Goal: Information Seeking & Learning: Compare options

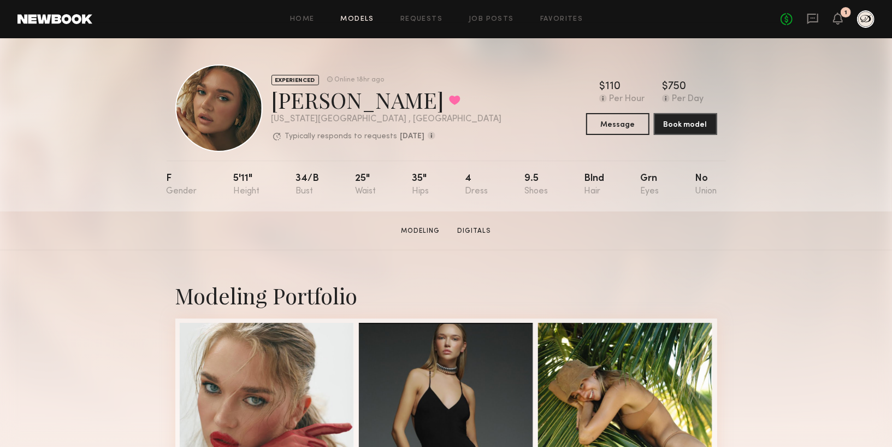
click at [355, 17] on link "Models" at bounding box center [357, 19] width 33 height 7
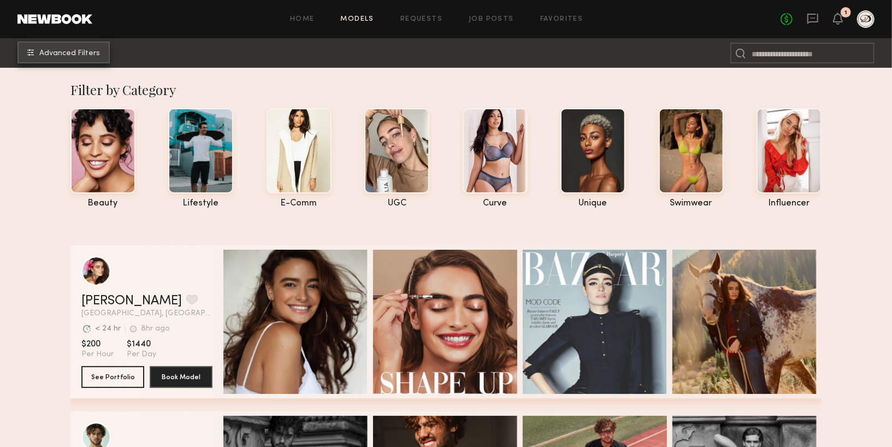
click at [57, 56] on span "Advanced Filters" at bounding box center [69, 54] width 61 height 8
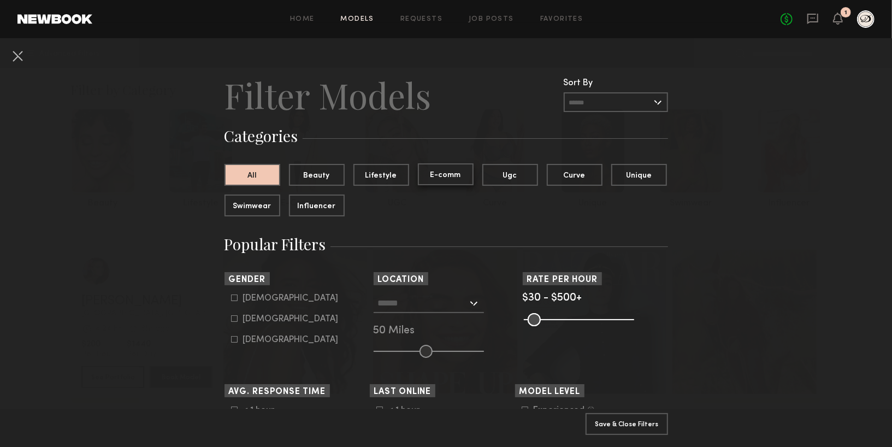
click at [443, 179] on button "E-comm" at bounding box center [446, 174] width 56 height 22
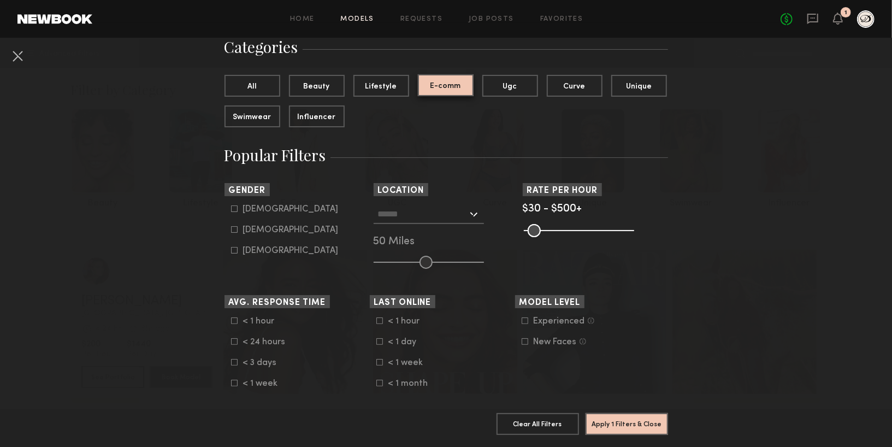
scroll to position [104, 0]
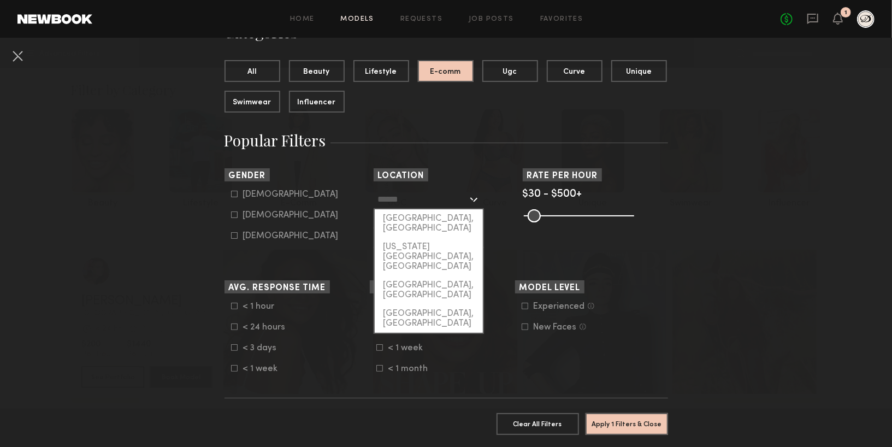
click at [406, 204] on input "text" at bounding box center [423, 199] width 90 height 19
click at [413, 238] on div "[US_STATE][GEOGRAPHIC_DATA], [GEOGRAPHIC_DATA]" at bounding box center [429, 257] width 108 height 38
type input "**********"
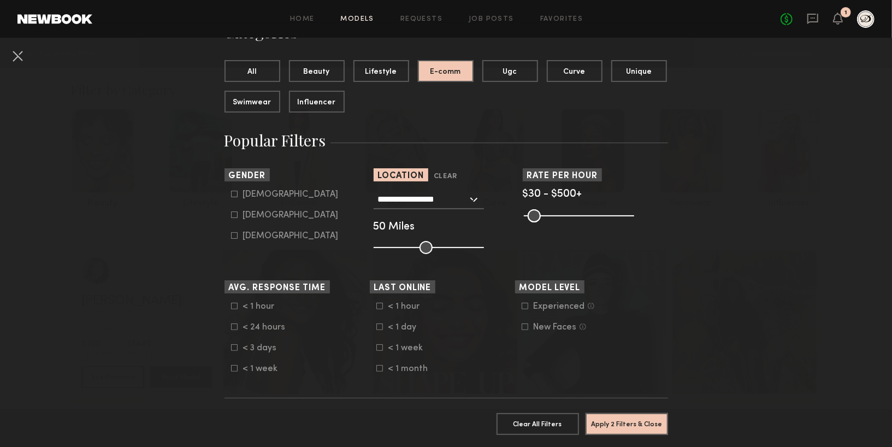
click at [255, 212] on div "Female" at bounding box center [291, 215] width 96 height 7
type input "**"
click at [526, 304] on icon at bounding box center [525, 306] width 7 height 7
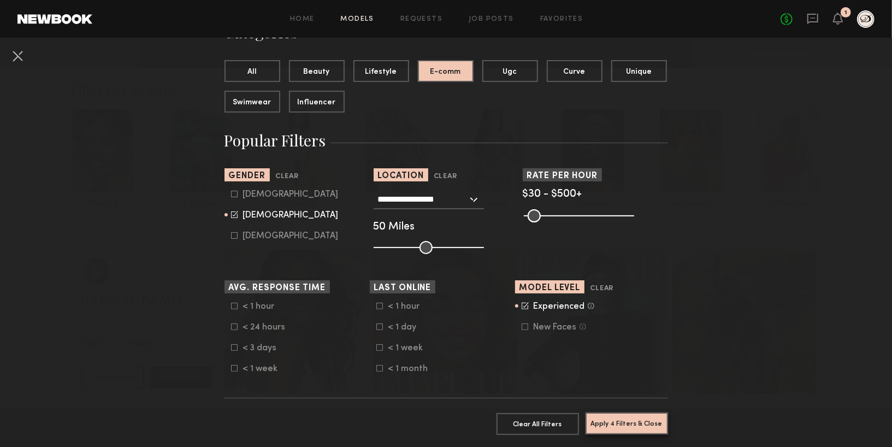
click at [601, 421] on button "Apply 4 Filters & Close" at bounding box center [626, 423] width 82 height 22
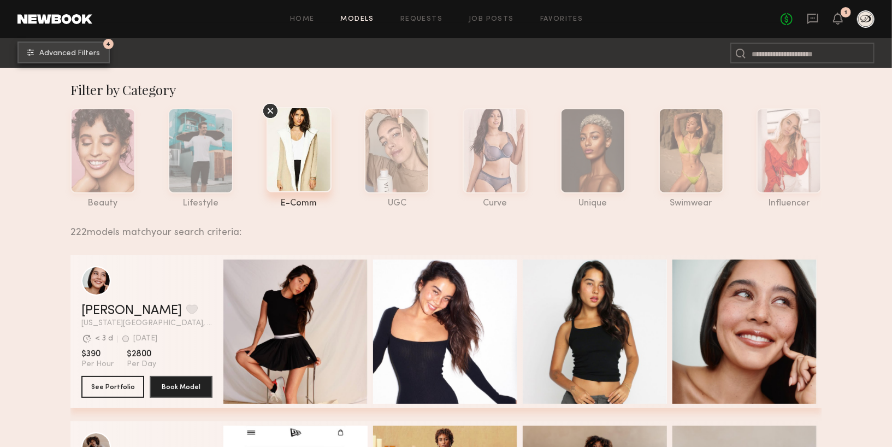
click at [98, 51] on span "Advanced Filters" at bounding box center [69, 54] width 61 height 8
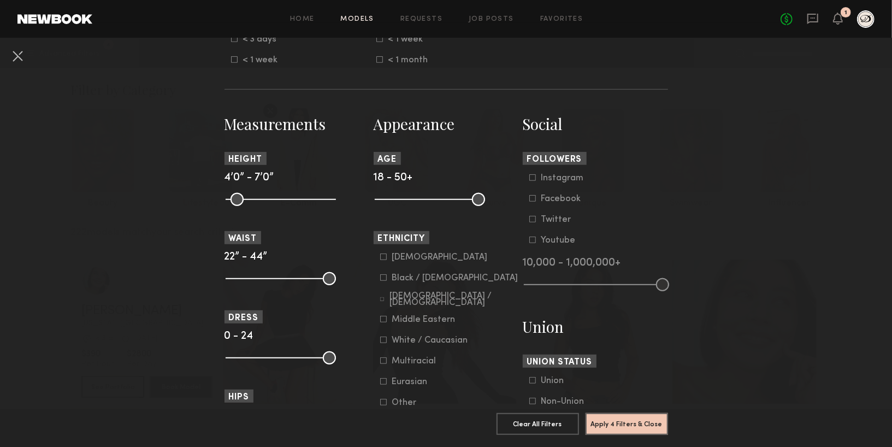
scroll to position [418, 0]
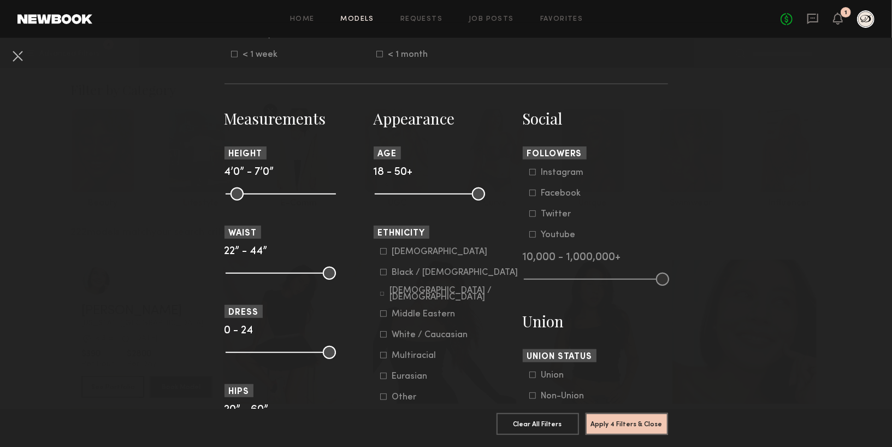
click at [386, 337] on icon at bounding box center [383, 335] width 6 height 6
click at [614, 425] on button "Apply 5 Filters & Close" at bounding box center [626, 423] width 82 height 22
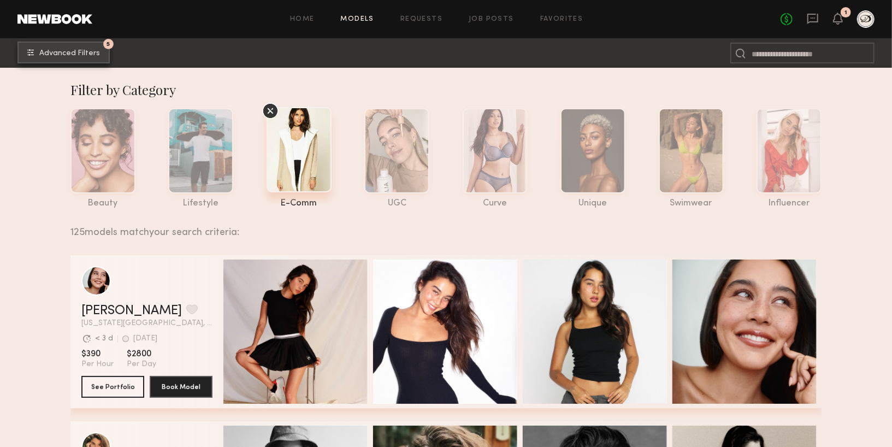
click at [81, 57] on button "5 Advanced Filters" at bounding box center [63, 53] width 92 height 22
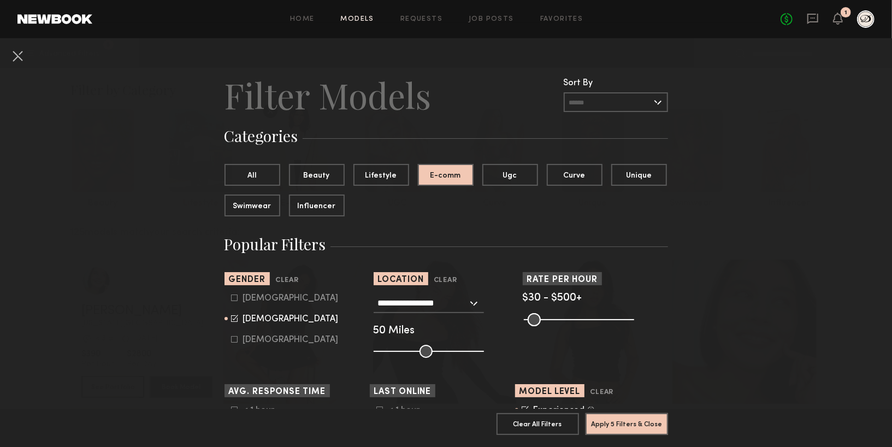
click at [578, 102] on input "text" at bounding box center [616, 102] width 104 height 20
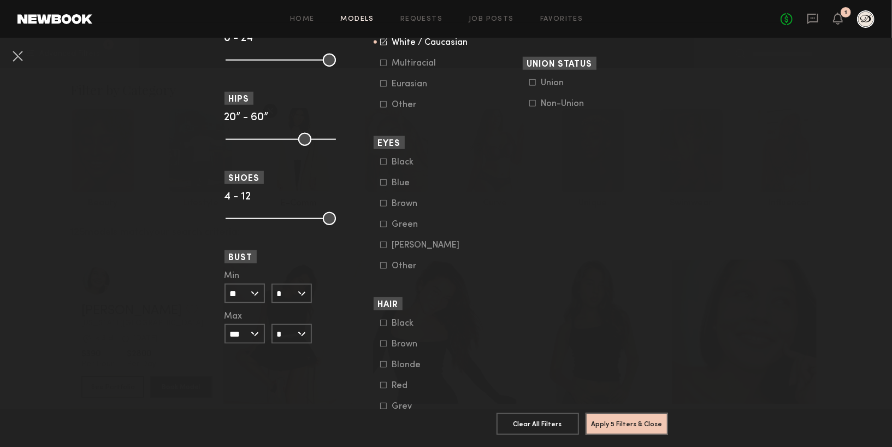
scroll to position [794, 0]
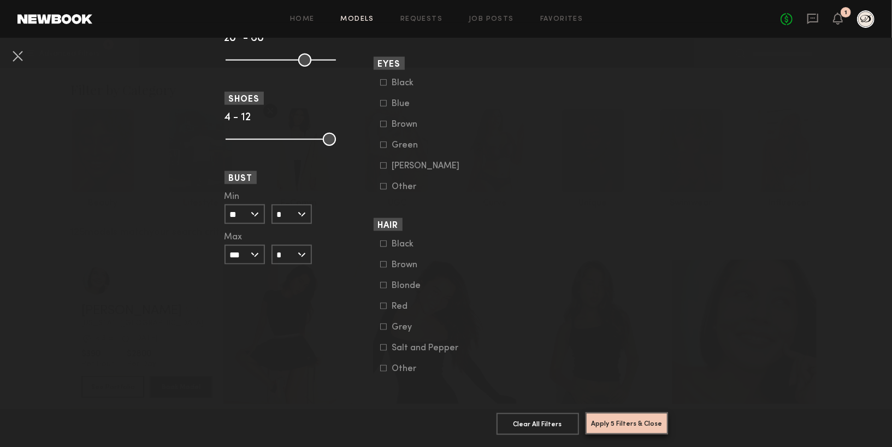
click at [605, 418] on button "Apply 5 Filters & Close" at bounding box center [626, 423] width 82 height 22
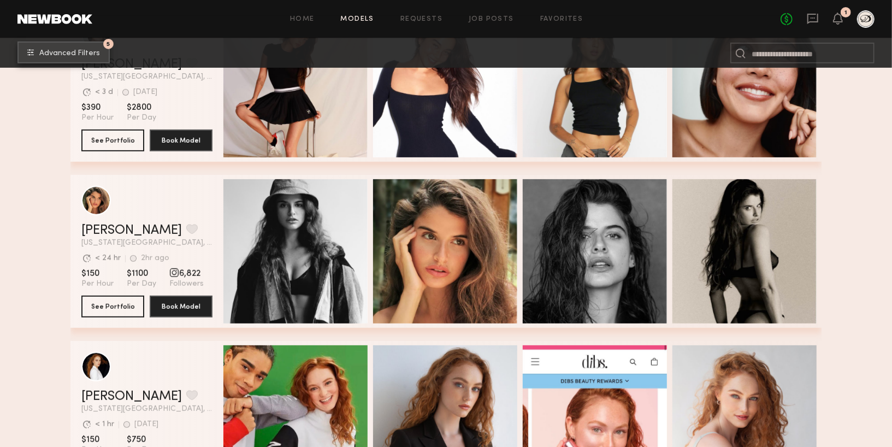
scroll to position [0, 0]
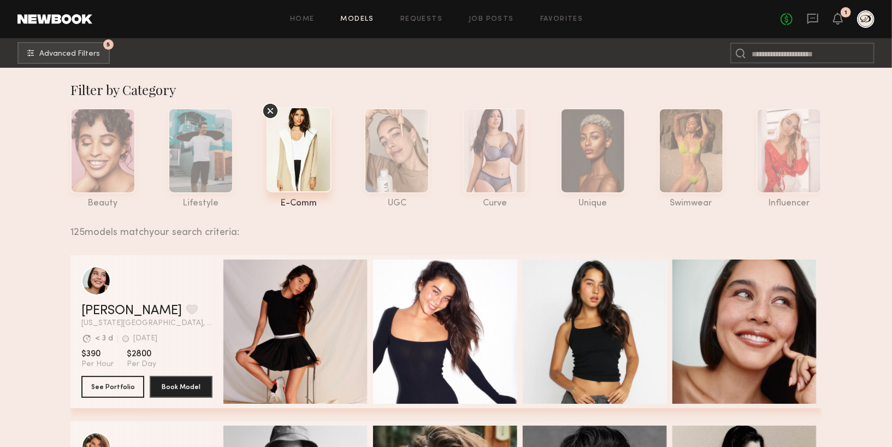
click at [269, 110] on icon at bounding box center [270, 111] width 16 height 16
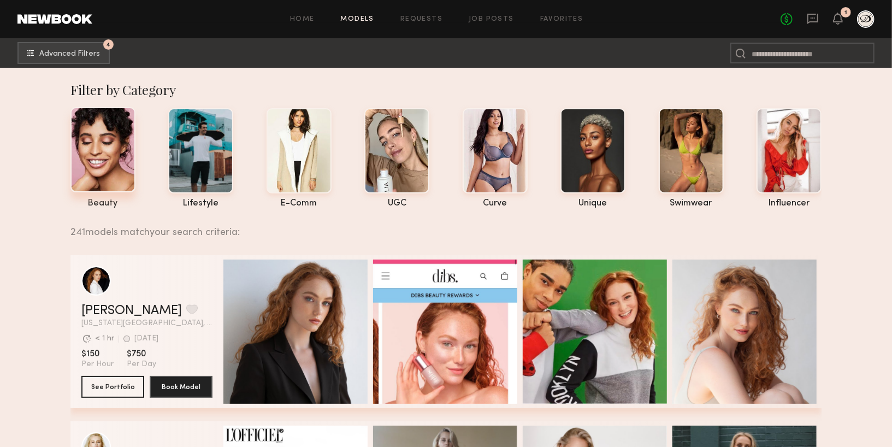
click at [92, 167] on div at bounding box center [102, 149] width 65 height 85
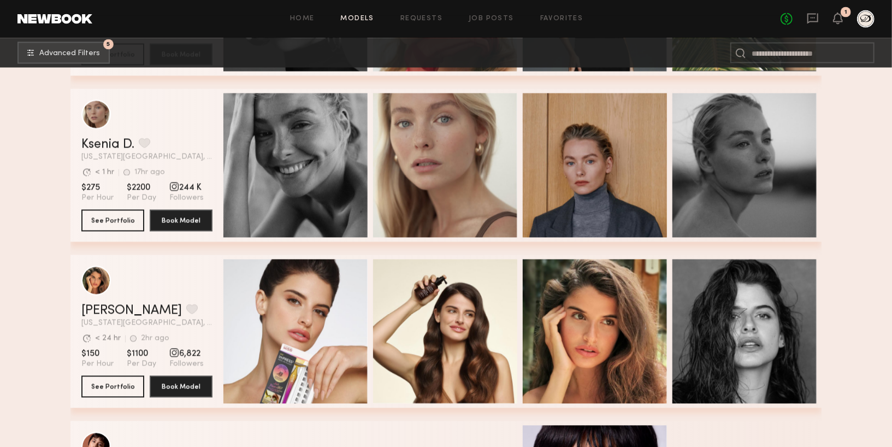
scroll to position [1116, 0]
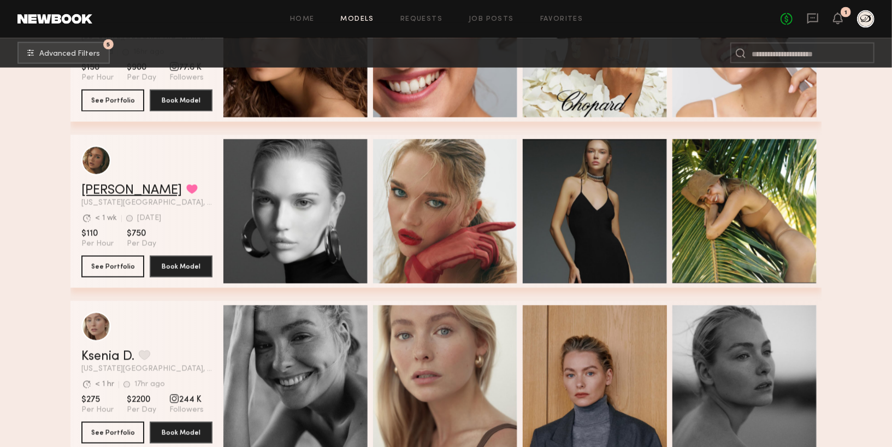
click at [104, 186] on link "Wiktoria G." at bounding box center [131, 190] width 100 height 13
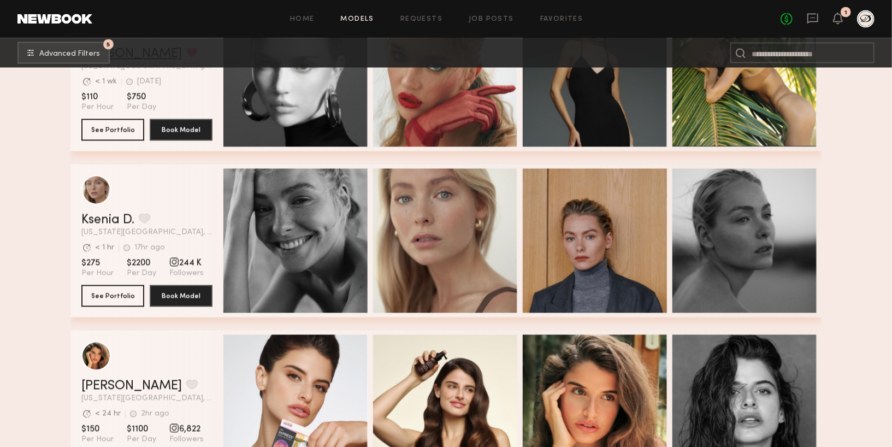
scroll to position [1315, 0]
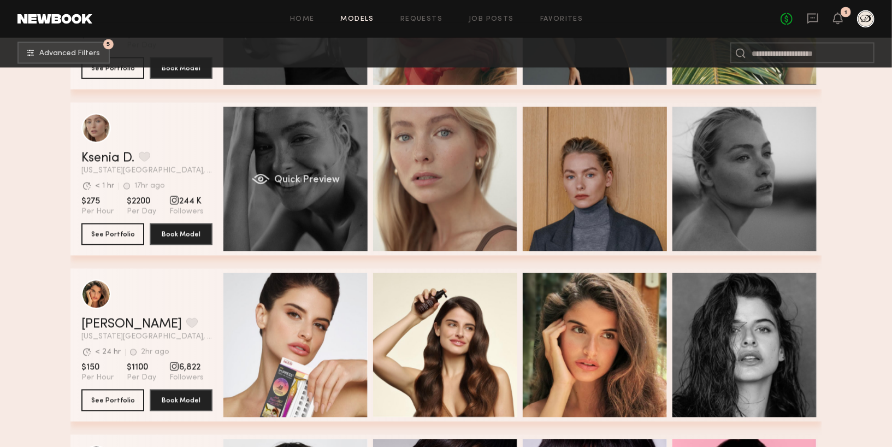
click at [299, 212] on div "Quick Preview" at bounding box center [295, 179] width 144 height 144
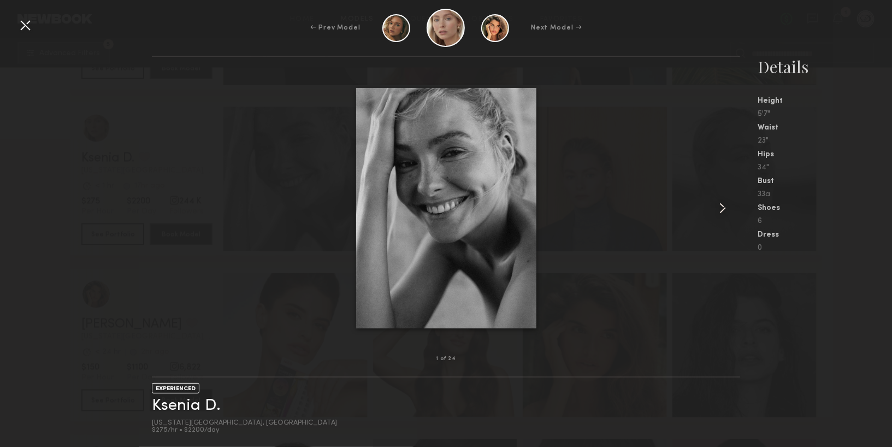
click at [720, 206] on common-icon at bounding box center [722, 207] width 17 height 17
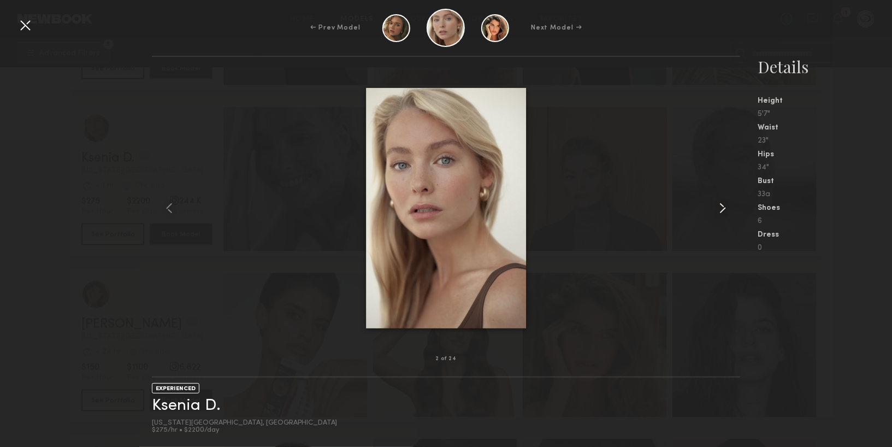
click at [720, 205] on common-icon at bounding box center [722, 207] width 17 height 17
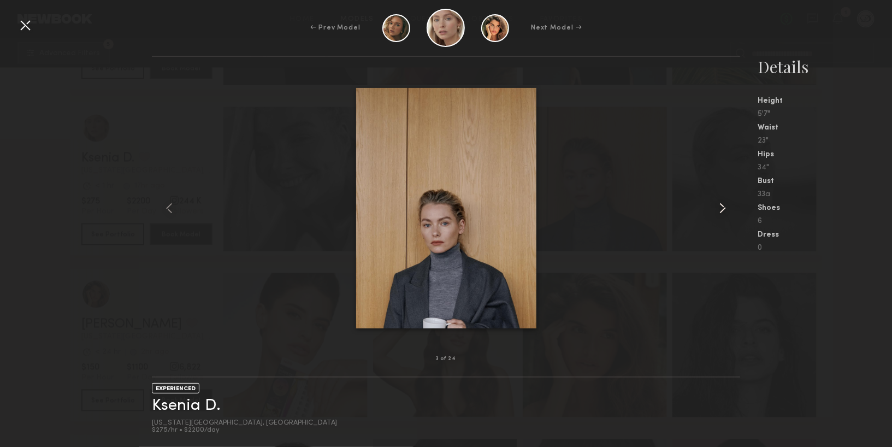
click at [720, 205] on common-icon at bounding box center [722, 207] width 17 height 17
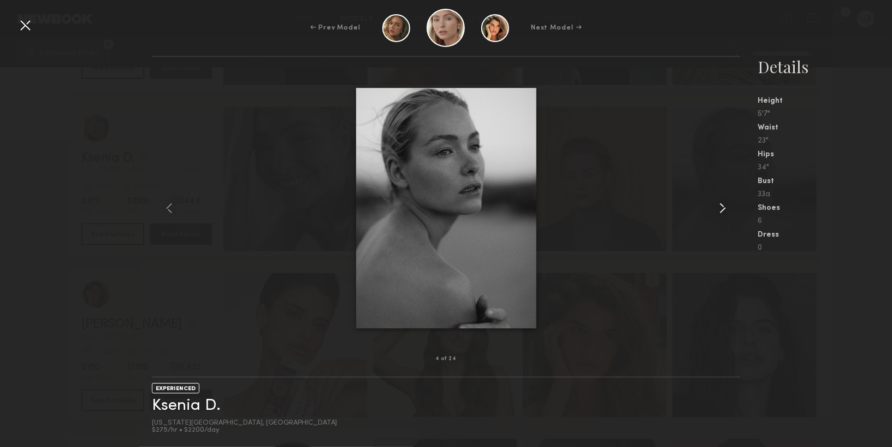
click at [720, 205] on common-icon at bounding box center [722, 207] width 17 height 17
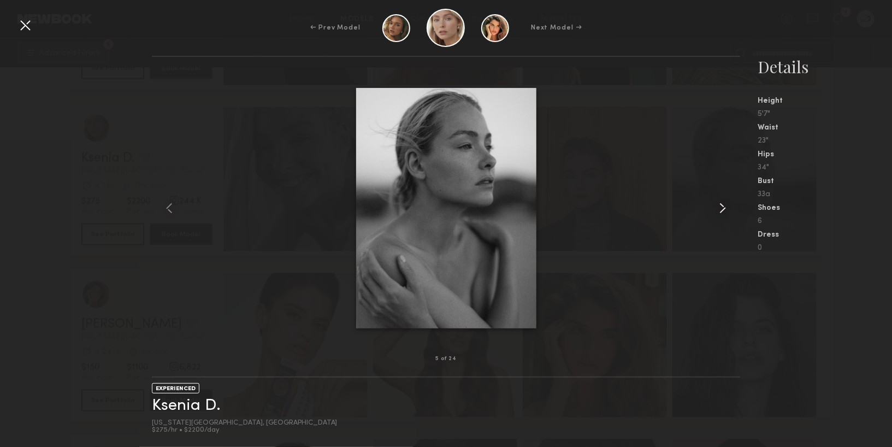
click at [720, 205] on common-icon at bounding box center [722, 207] width 17 height 17
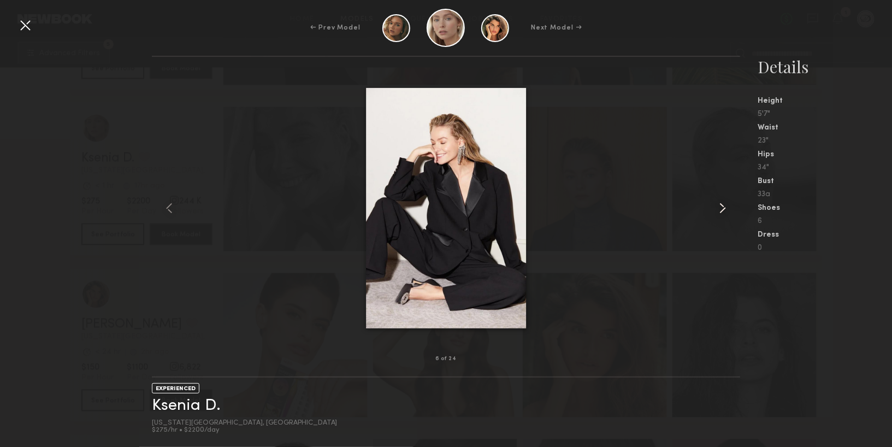
click at [720, 205] on common-icon at bounding box center [722, 207] width 17 height 17
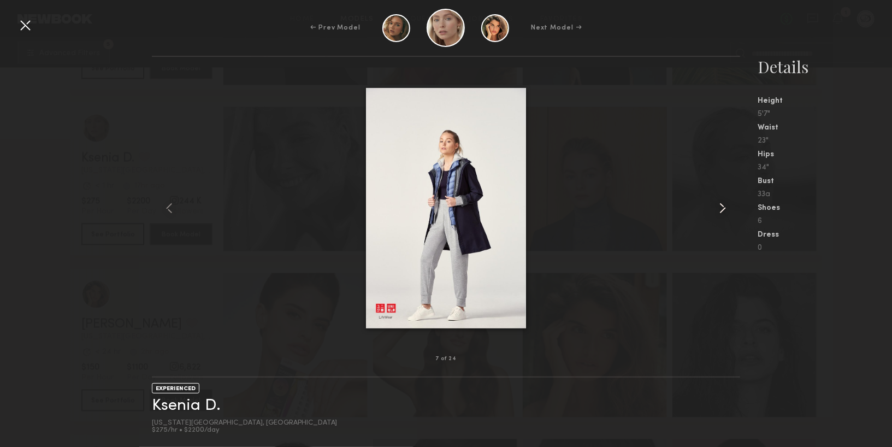
click at [720, 205] on common-icon at bounding box center [722, 207] width 17 height 17
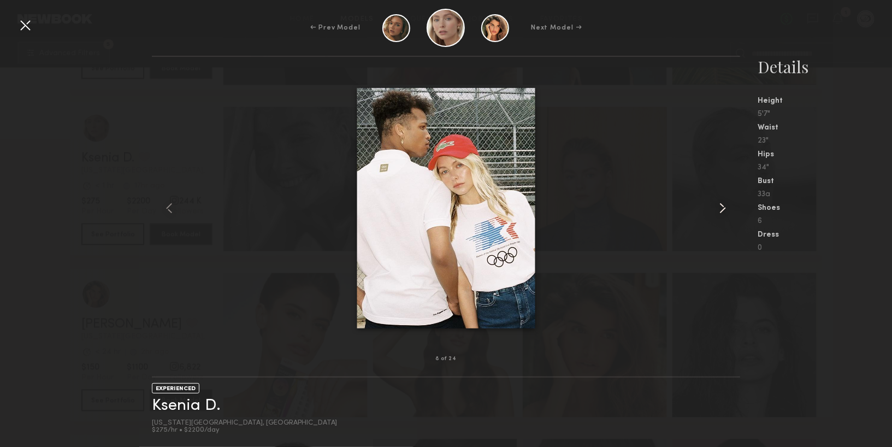
click at [720, 205] on common-icon at bounding box center [722, 207] width 17 height 17
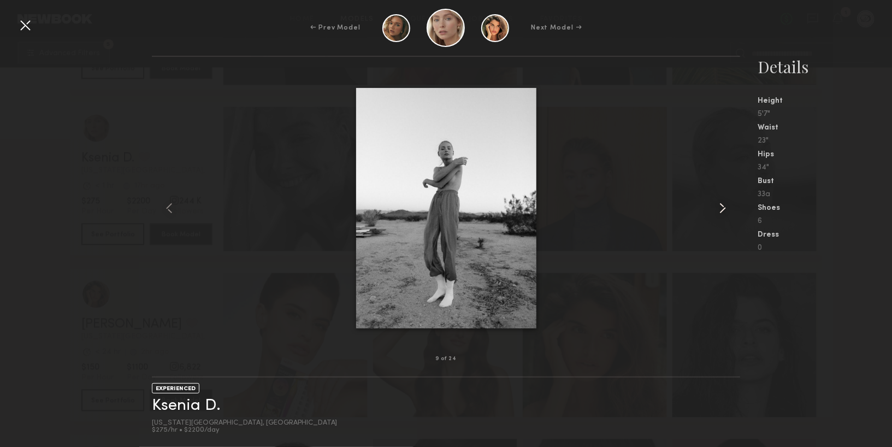
click at [720, 205] on common-icon at bounding box center [722, 207] width 17 height 17
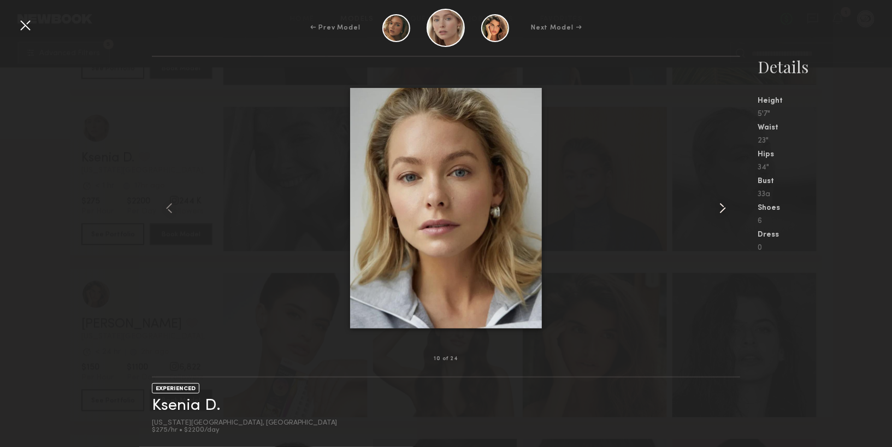
click at [720, 205] on common-icon at bounding box center [722, 207] width 17 height 17
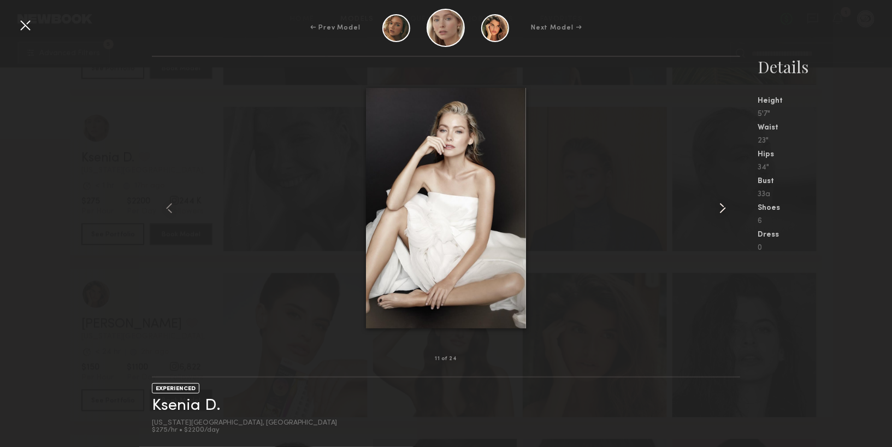
click at [720, 205] on common-icon at bounding box center [722, 207] width 17 height 17
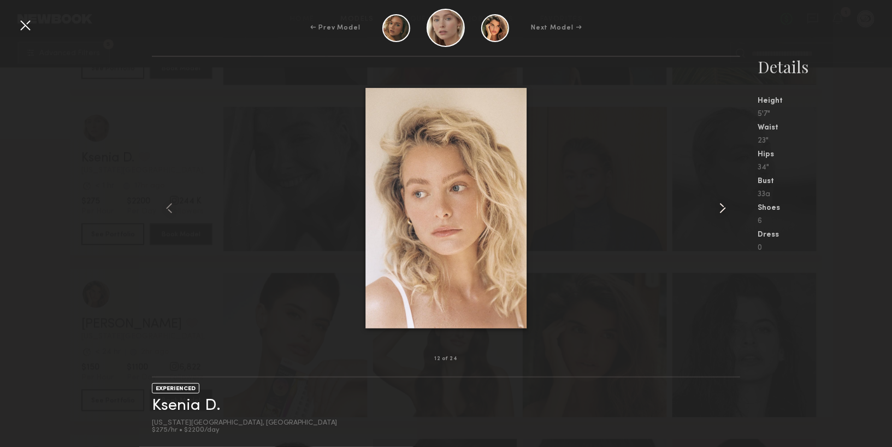
click at [720, 205] on common-icon at bounding box center [722, 207] width 17 height 17
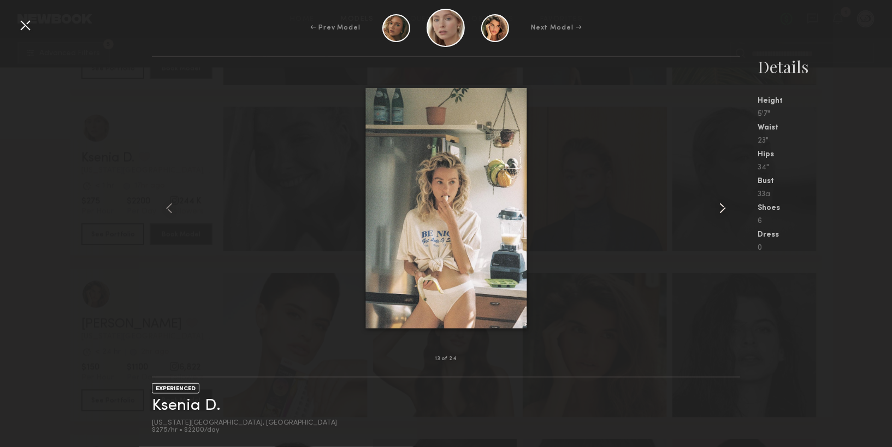
click at [720, 205] on common-icon at bounding box center [722, 207] width 17 height 17
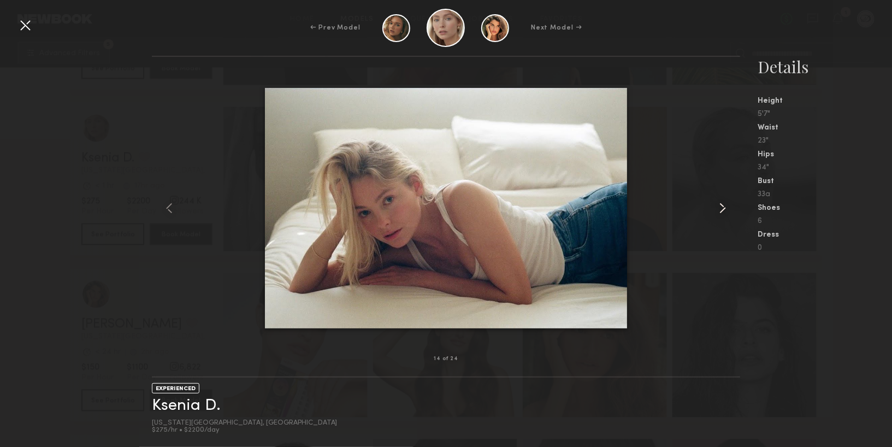
click at [720, 205] on common-icon at bounding box center [722, 207] width 17 height 17
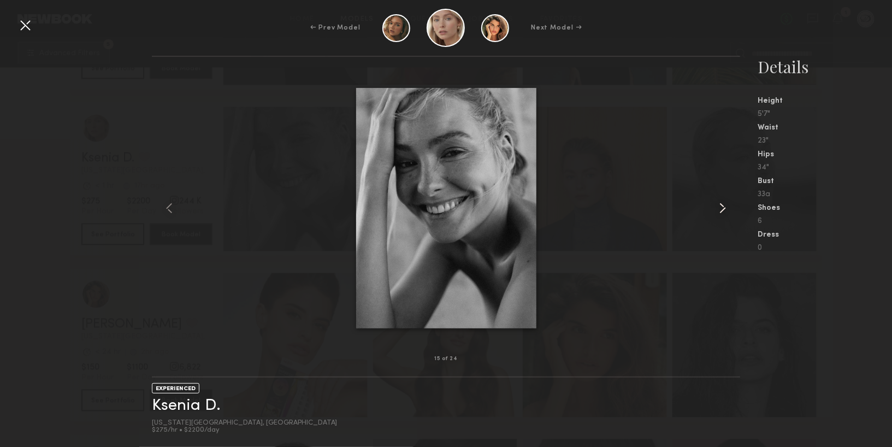
click at [720, 205] on common-icon at bounding box center [722, 207] width 17 height 17
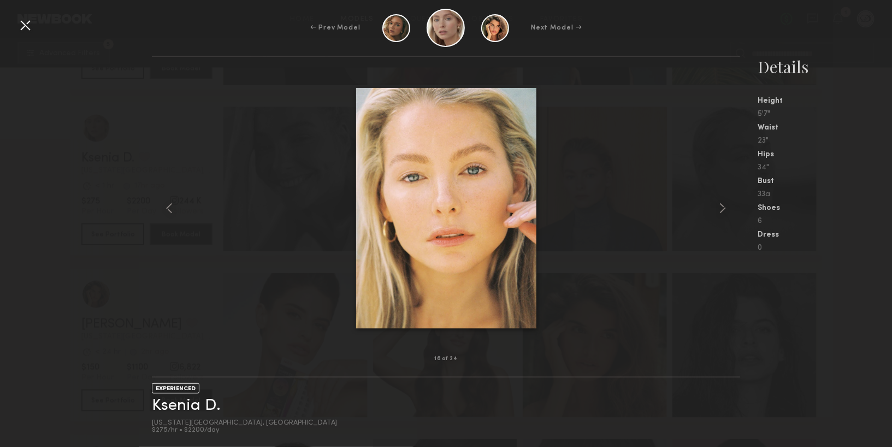
click at [636, 150] on div at bounding box center [446, 207] width 589 height 267
click at [720, 206] on common-icon at bounding box center [722, 207] width 17 height 17
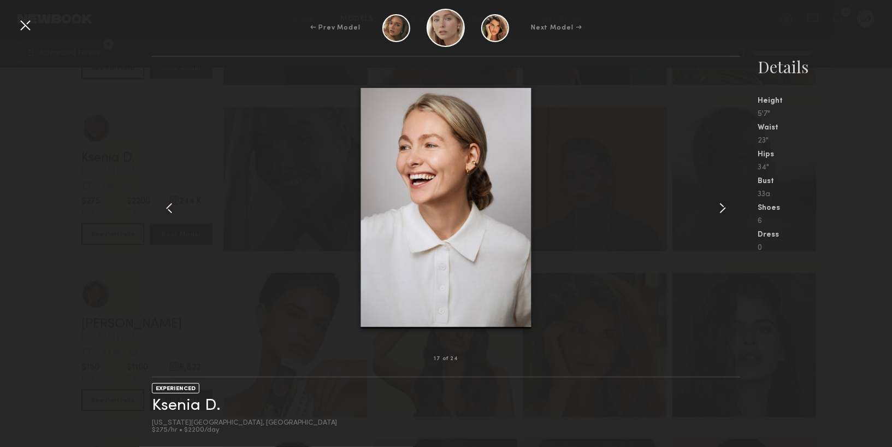
click at [720, 208] on common-icon at bounding box center [722, 207] width 17 height 17
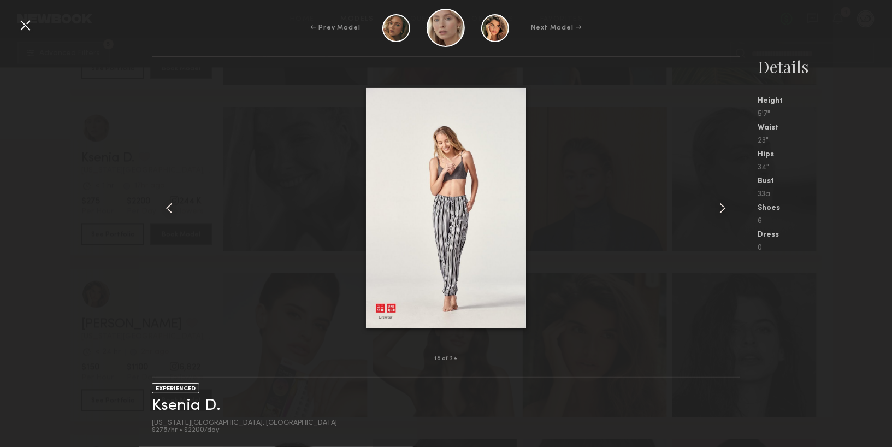
click at [720, 208] on common-icon at bounding box center [722, 207] width 17 height 17
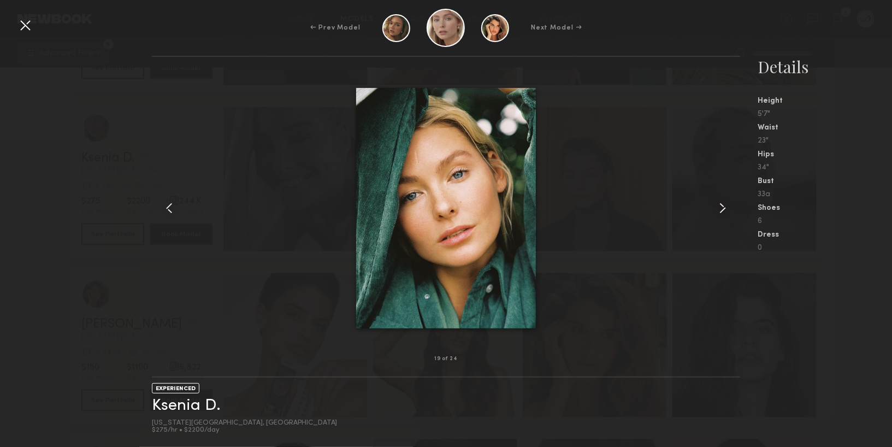
click at [720, 208] on common-icon at bounding box center [722, 207] width 17 height 17
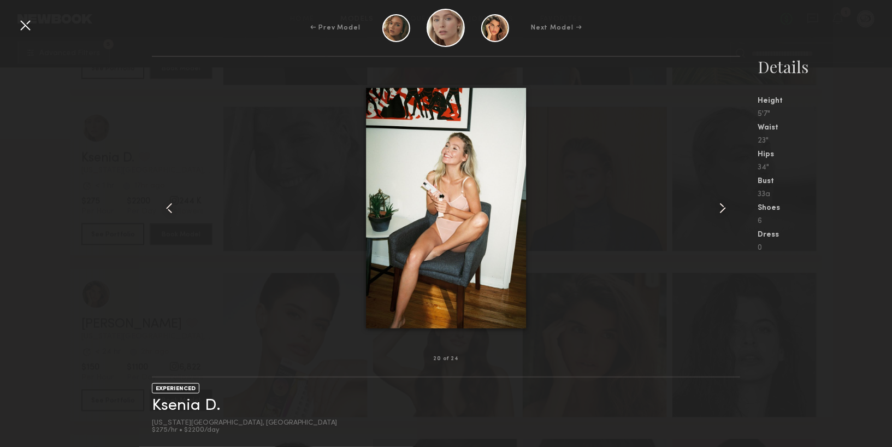
click at [720, 209] on common-icon at bounding box center [722, 207] width 17 height 17
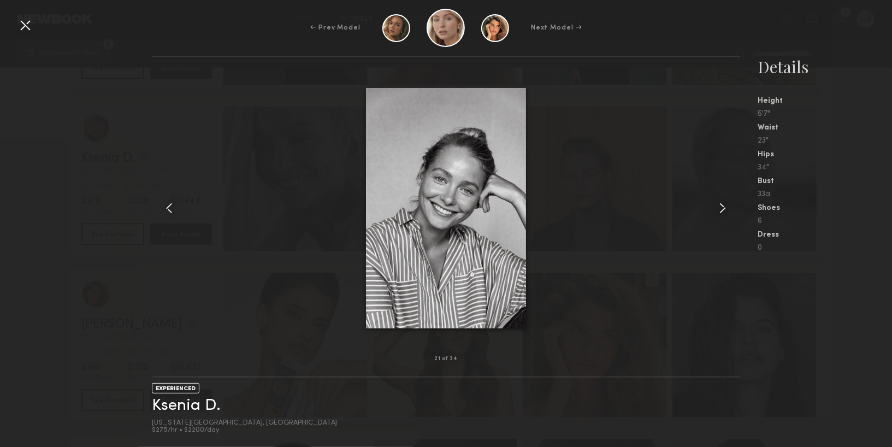
click at [720, 209] on common-icon at bounding box center [722, 207] width 17 height 17
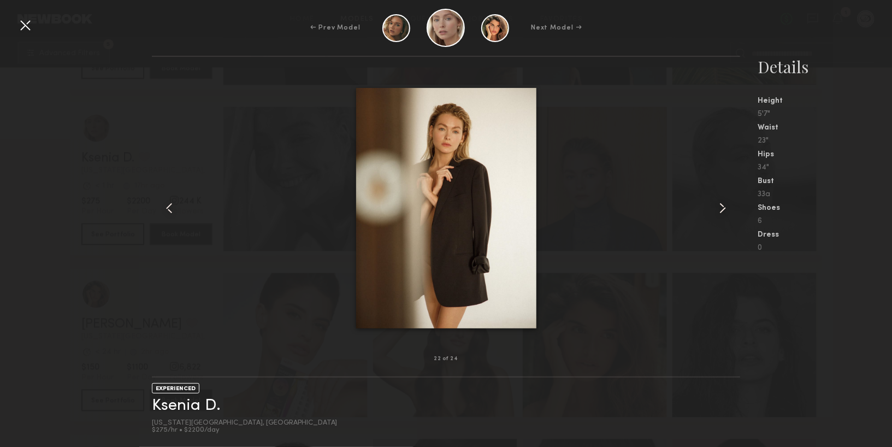
click at [720, 209] on common-icon at bounding box center [722, 207] width 17 height 17
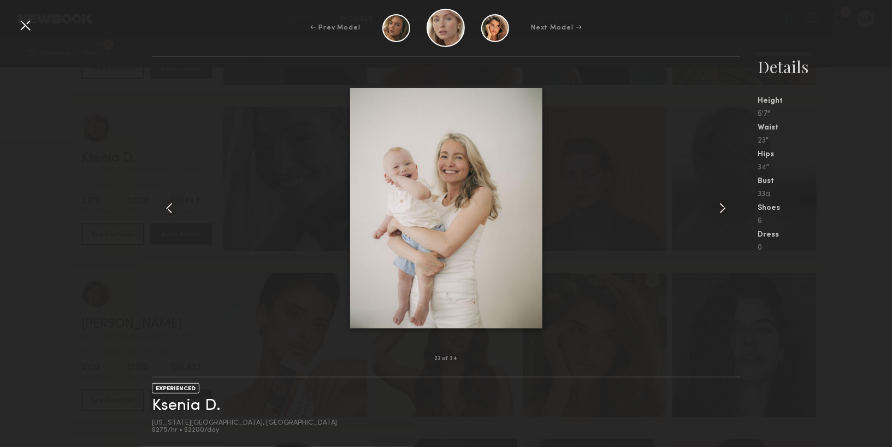
click at [727, 209] on common-icon at bounding box center [722, 207] width 17 height 17
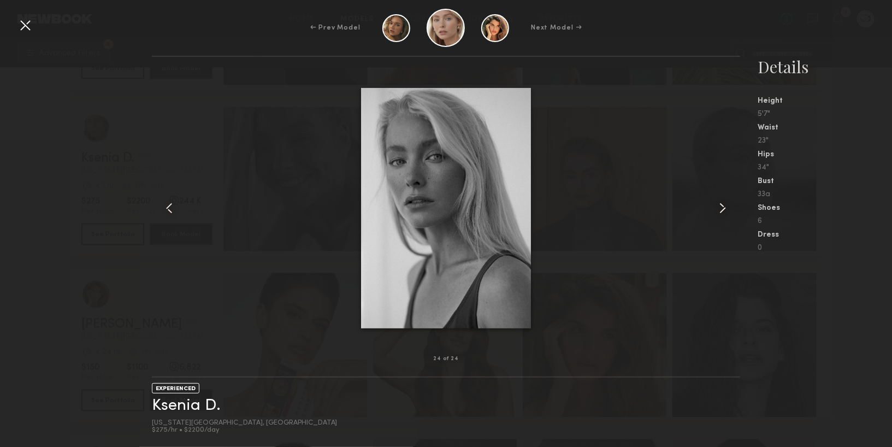
click at [727, 208] on common-icon at bounding box center [722, 207] width 17 height 17
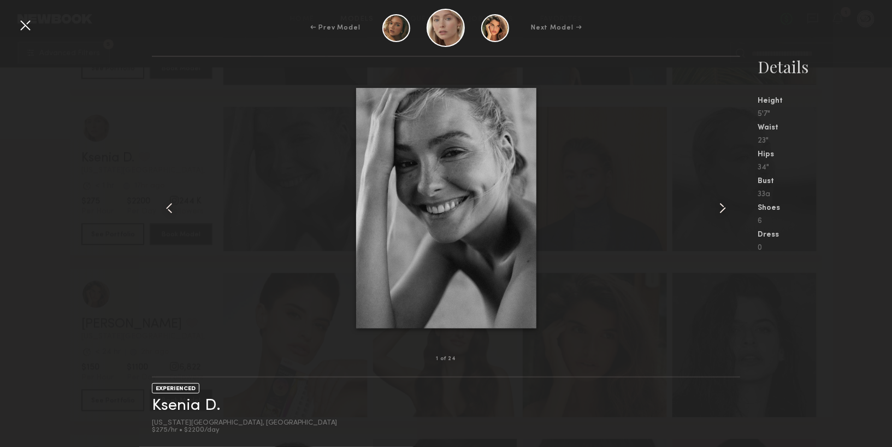
click at [727, 208] on common-icon at bounding box center [722, 207] width 17 height 17
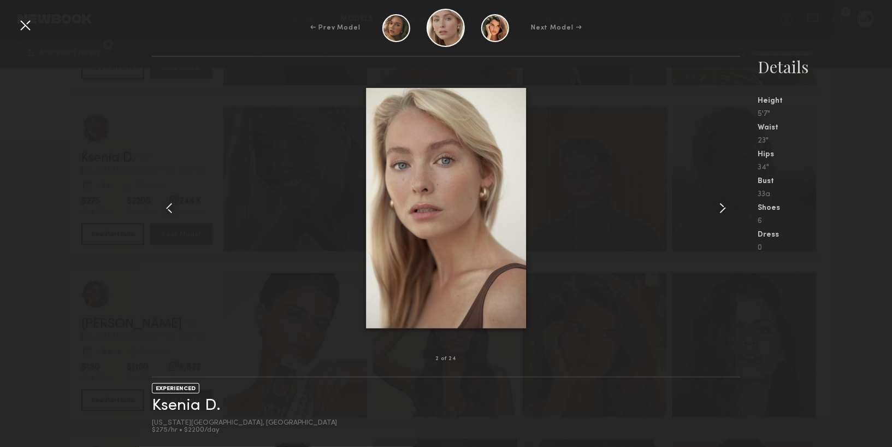
click at [31, 21] on div at bounding box center [24, 24] width 17 height 17
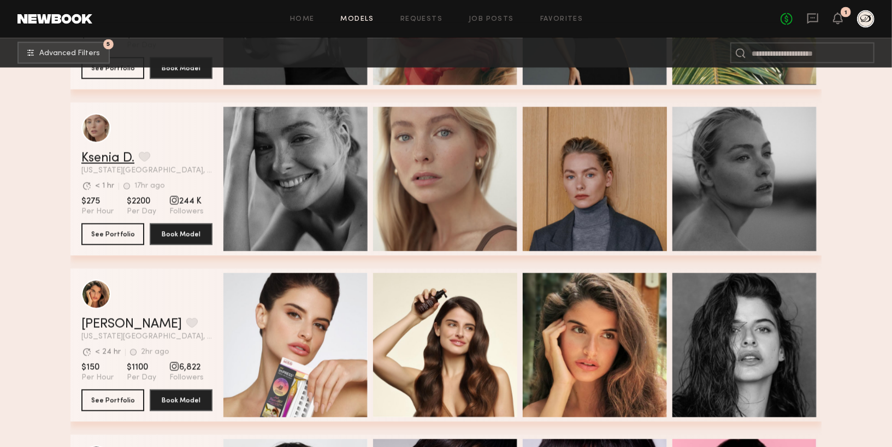
click at [119, 157] on link "Ksenia D." at bounding box center [107, 158] width 53 height 13
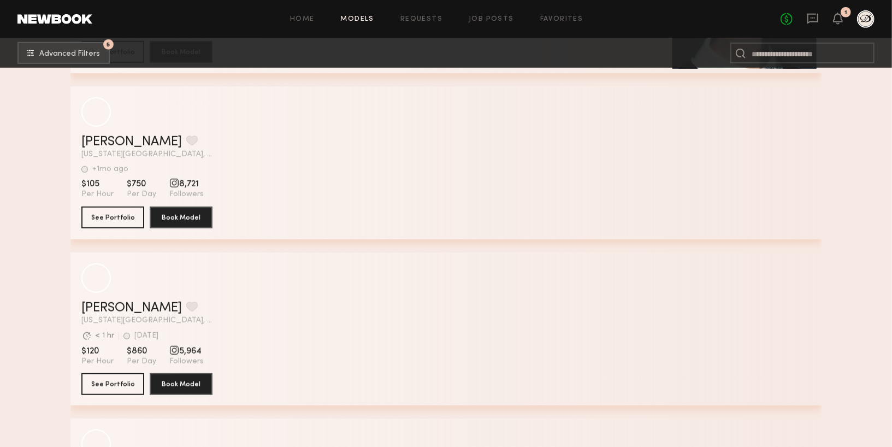
scroll to position [5946, 0]
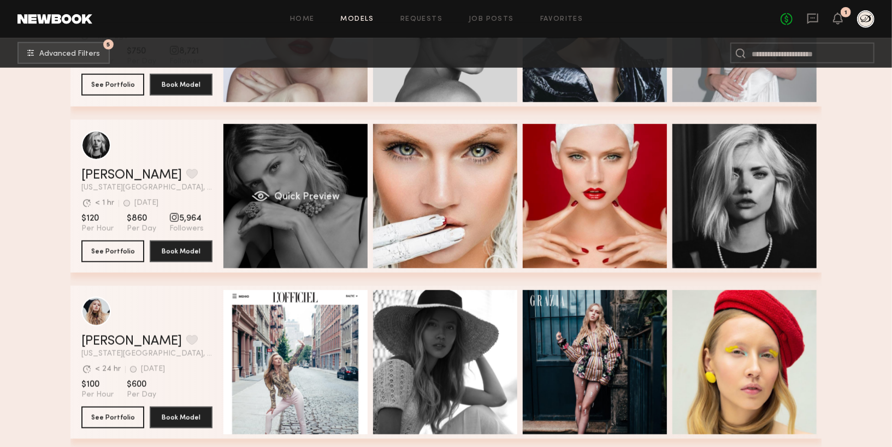
click at [338, 196] on span "Quick Preview" at bounding box center [307, 197] width 66 height 10
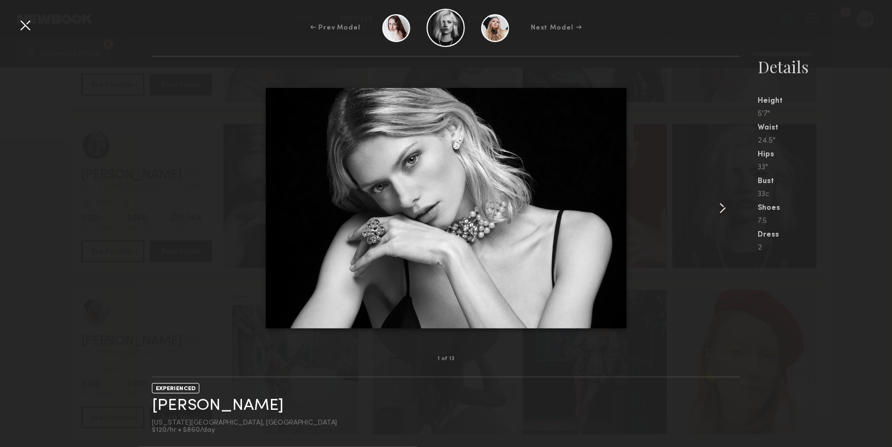
click at [723, 205] on common-icon at bounding box center [722, 207] width 17 height 17
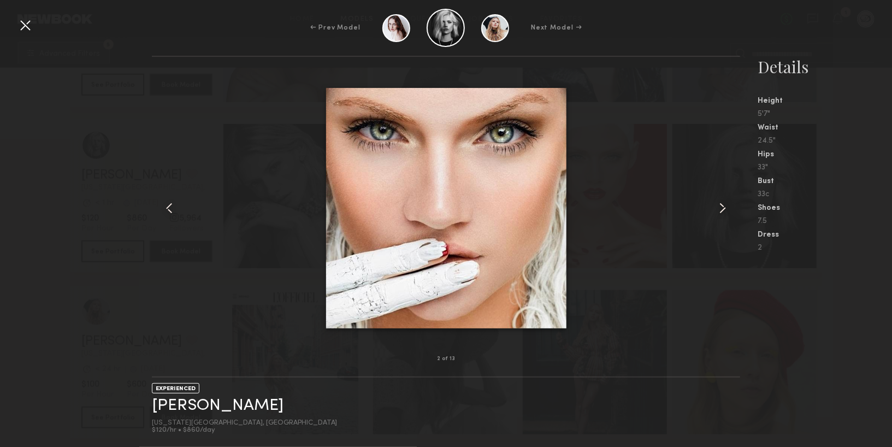
click at [724, 205] on common-icon at bounding box center [722, 207] width 17 height 17
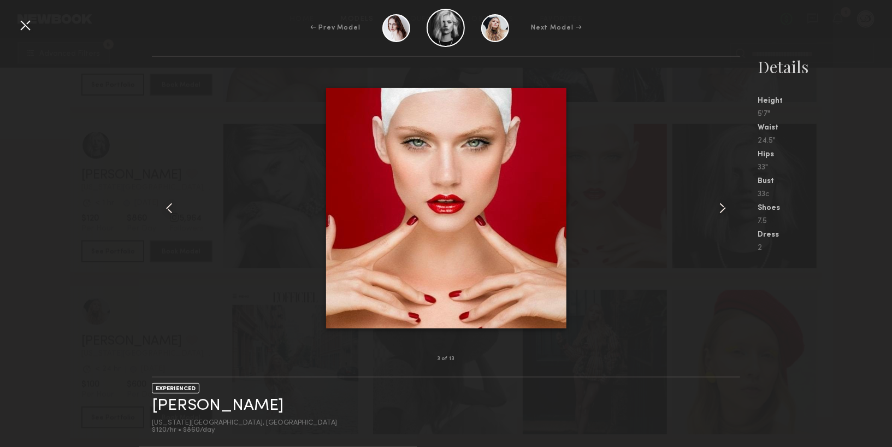
click at [724, 205] on common-icon at bounding box center [722, 207] width 17 height 17
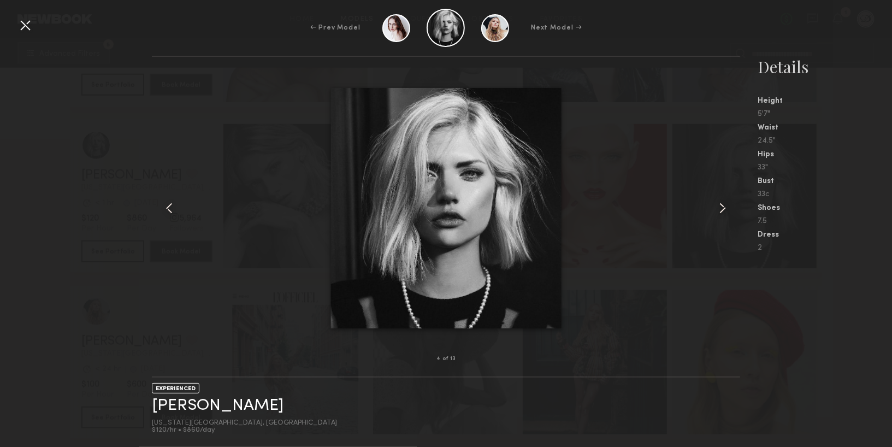
click at [724, 206] on common-icon at bounding box center [722, 207] width 17 height 17
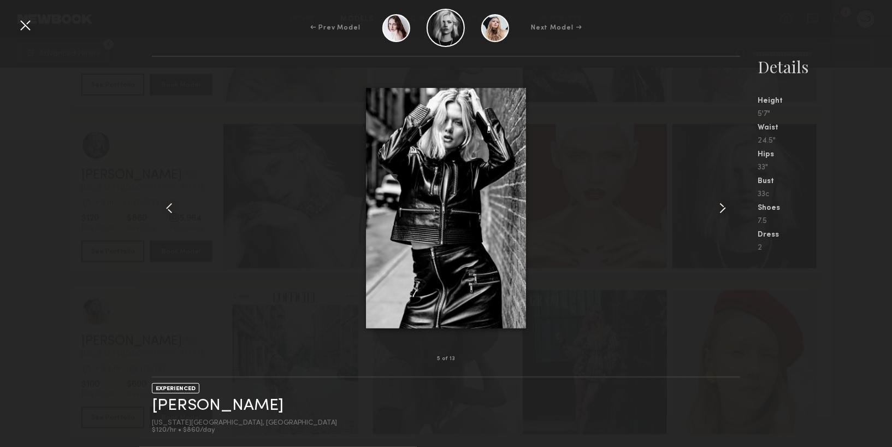
click at [724, 206] on common-icon at bounding box center [722, 207] width 17 height 17
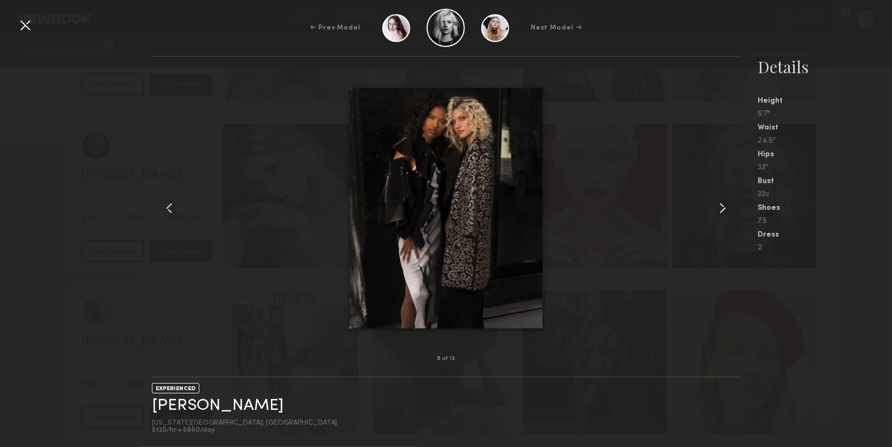
click at [26, 20] on div at bounding box center [24, 24] width 17 height 17
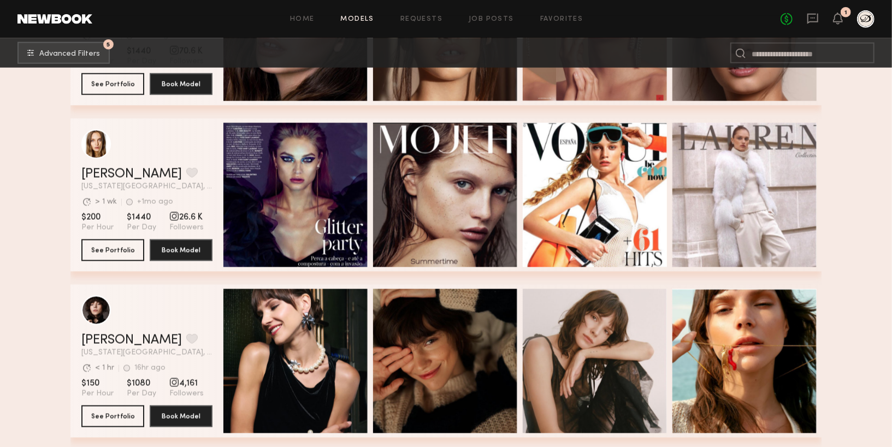
scroll to position [8934, 0]
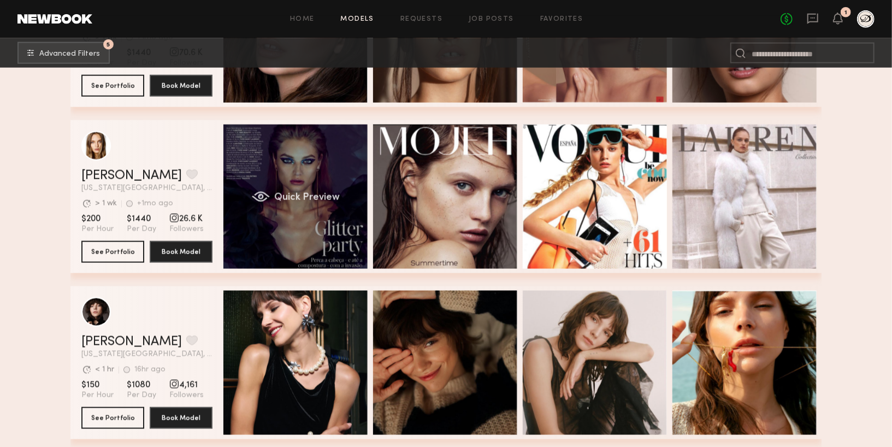
click at [314, 252] on div "Quick Preview" at bounding box center [295, 197] width 144 height 144
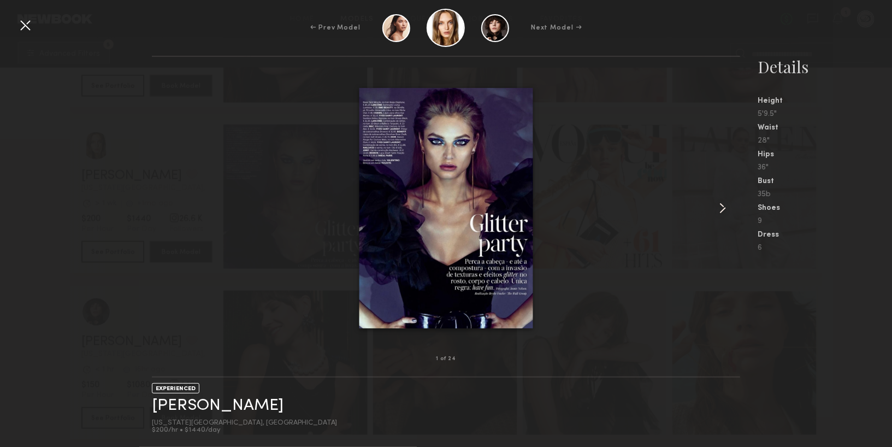
click at [727, 210] on common-icon at bounding box center [722, 207] width 17 height 17
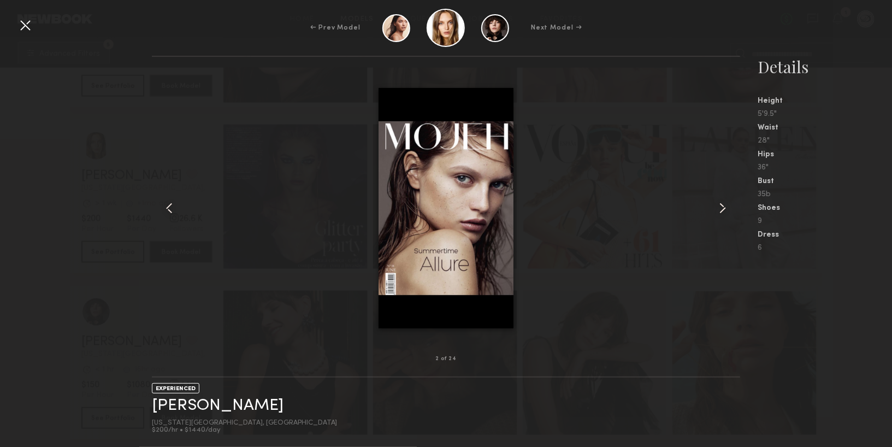
click at [727, 211] on common-icon at bounding box center [722, 207] width 17 height 17
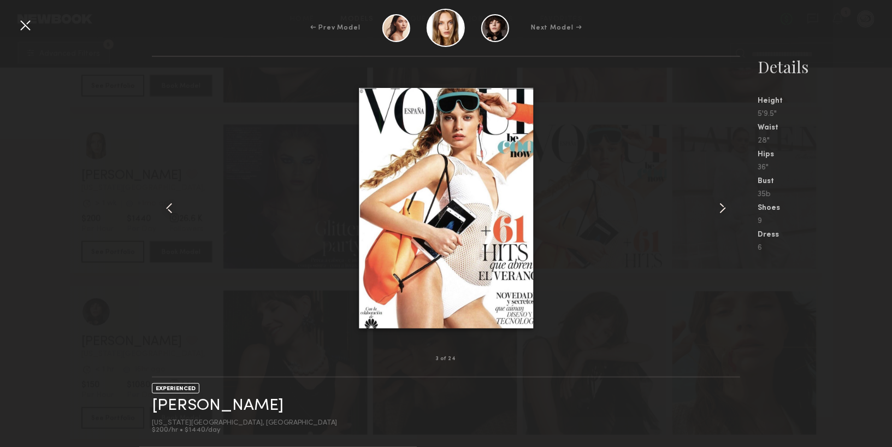
click at [727, 211] on common-icon at bounding box center [722, 207] width 17 height 17
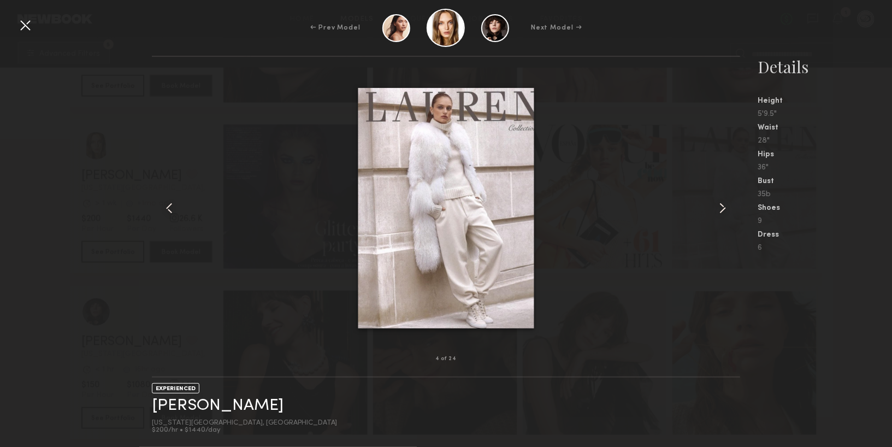
click at [727, 211] on common-icon at bounding box center [722, 207] width 17 height 17
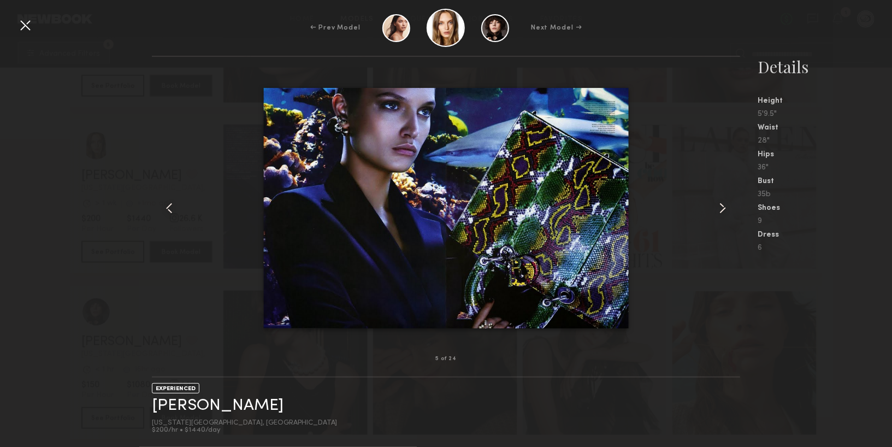
click at [727, 212] on common-icon at bounding box center [722, 207] width 17 height 17
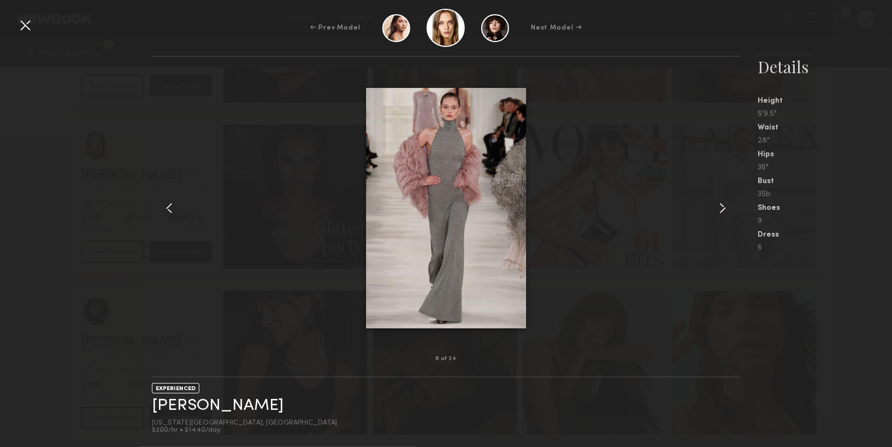
click at [727, 212] on common-icon at bounding box center [722, 207] width 17 height 17
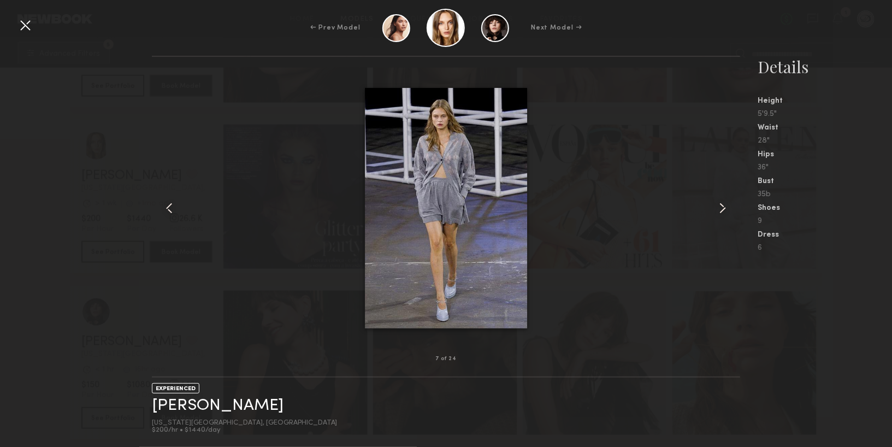
click at [724, 205] on common-icon at bounding box center [722, 207] width 17 height 17
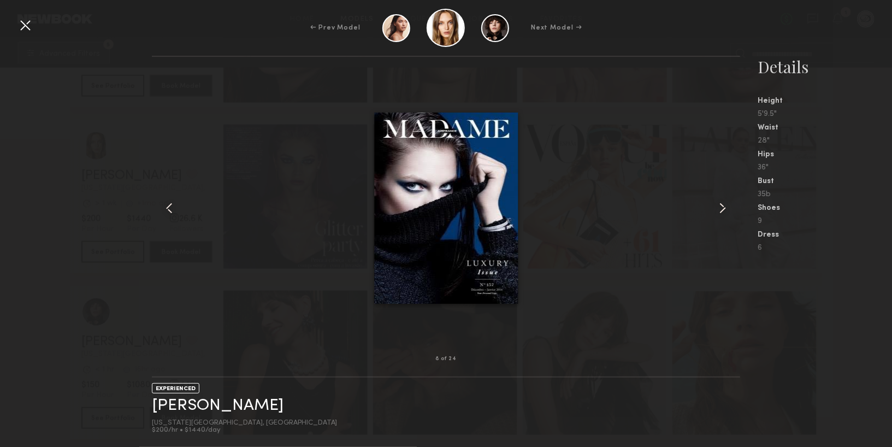
click at [723, 205] on common-icon at bounding box center [722, 207] width 17 height 17
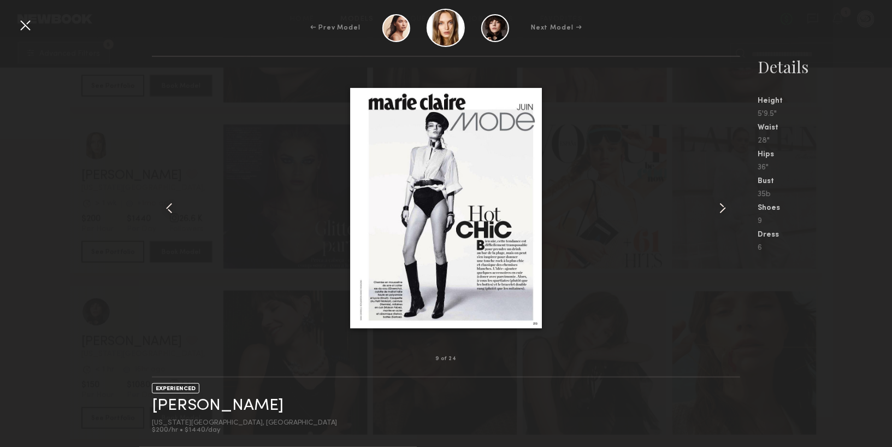
click at [723, 205] on common-icon at bounding box center [722, 207] width 17 height 17
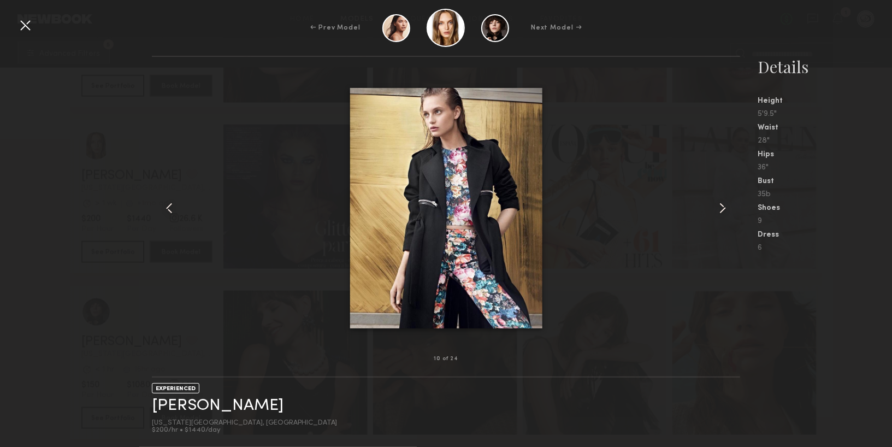
click at [723, 205] on common-icon at bounding box center [722, 207] width 17 height 17
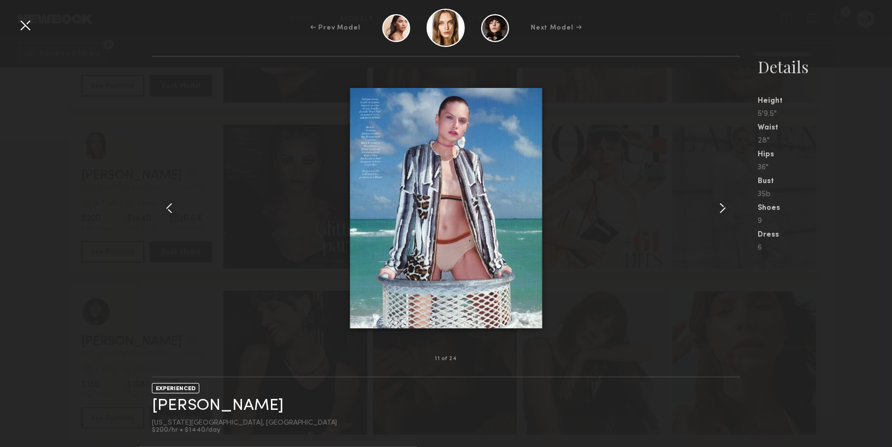
click at [723, 205] on common-icon at bounding box center [722, 207] width 17 height 17
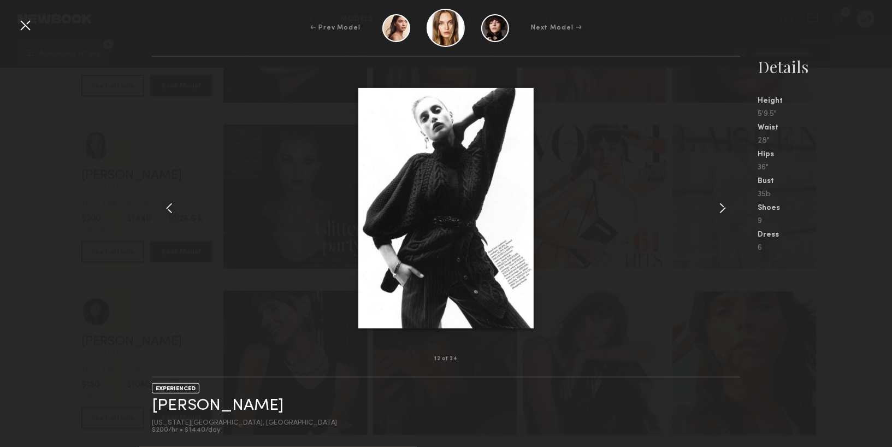
click at [723, 206] on common-icon at bounding box center [722, 207] width 17 height 17
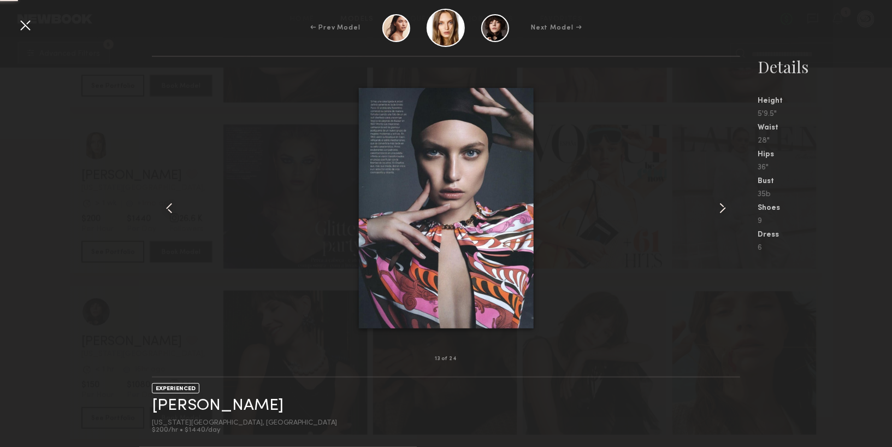
click at [724, 206] on common-icon at bounding box center [722, 207] width 17 height 17
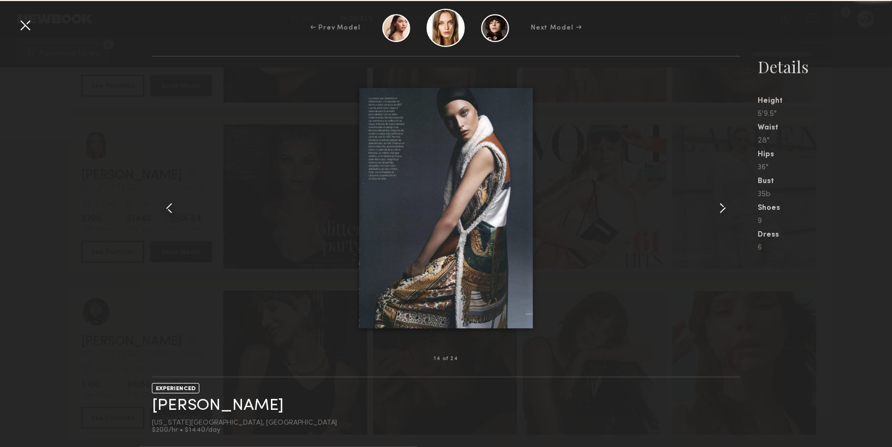
click at [724, 206] on common-icon at bounding box center [722, 207] width 17 height 17
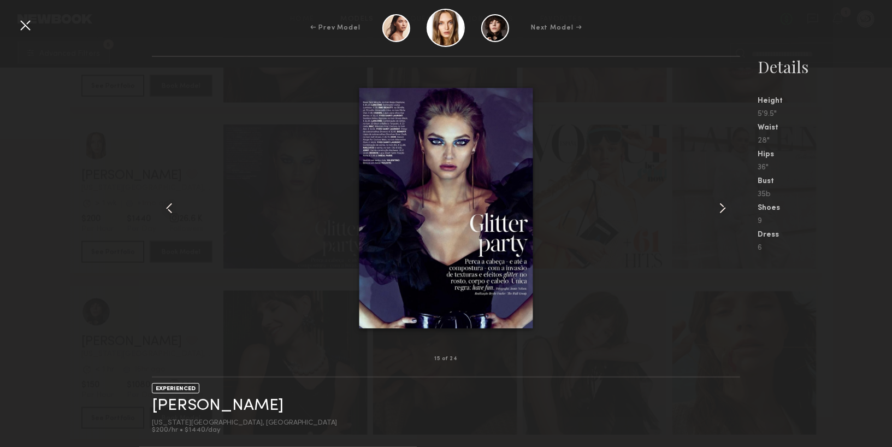
click at [27, 26] on div at bounding box center [24, 24] width 17 height 17
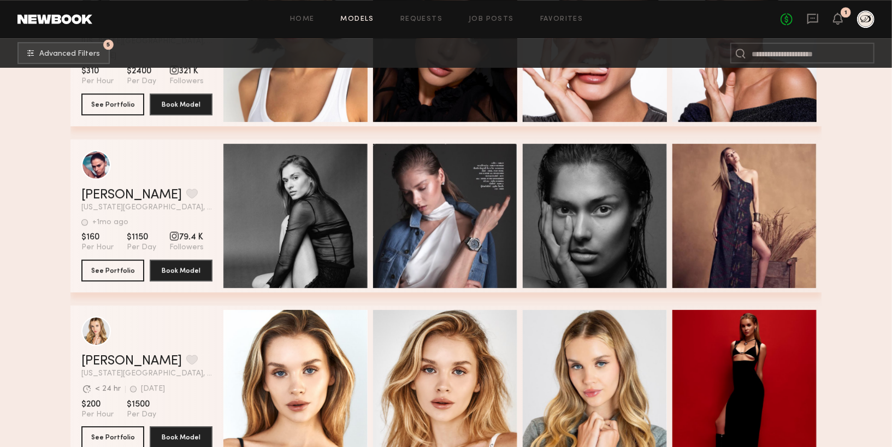
scroll to position [12902, 0]
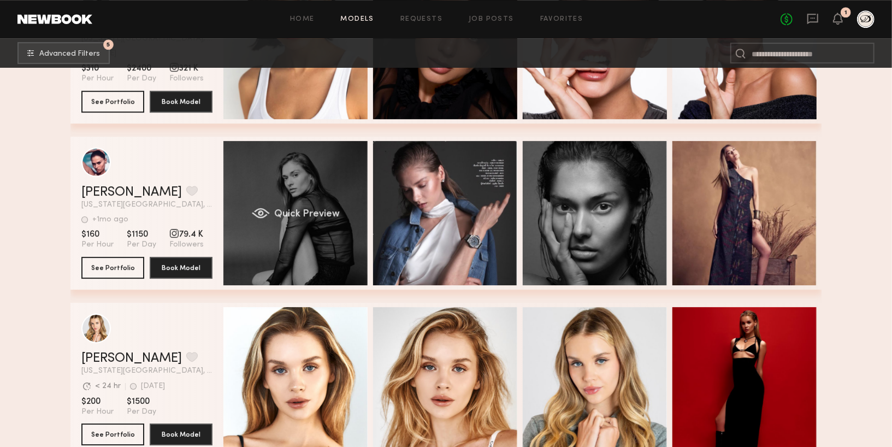
click at [263, 252] on div "Quick Preview" at bounding box center [295, 213] width 144 height 144
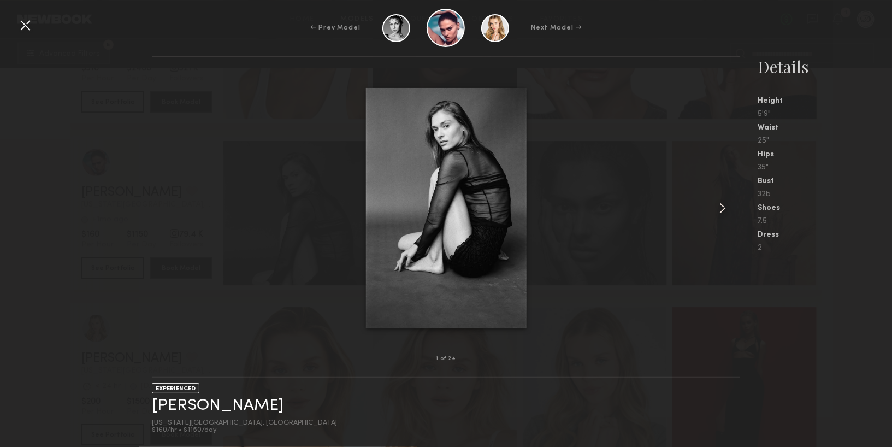
click at [724, 207] on common-icon at bounding box center [722, 207] width 17 height 17
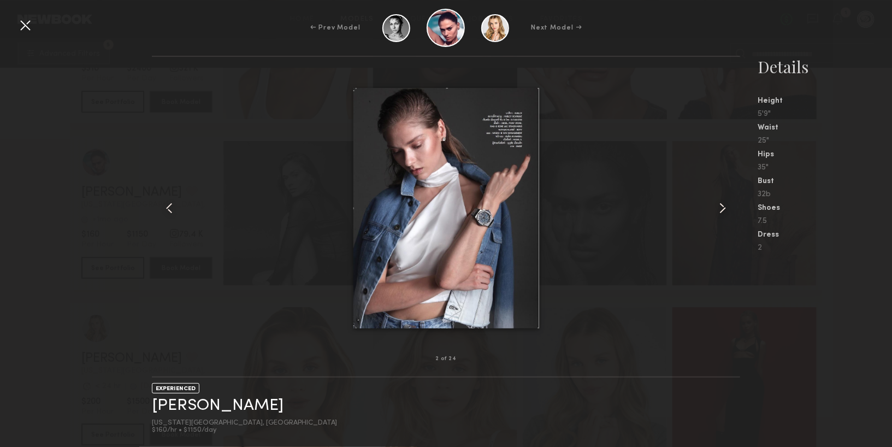
click at [724, 208] on common-icon at bounding box center [722, 207] width 17 height 17
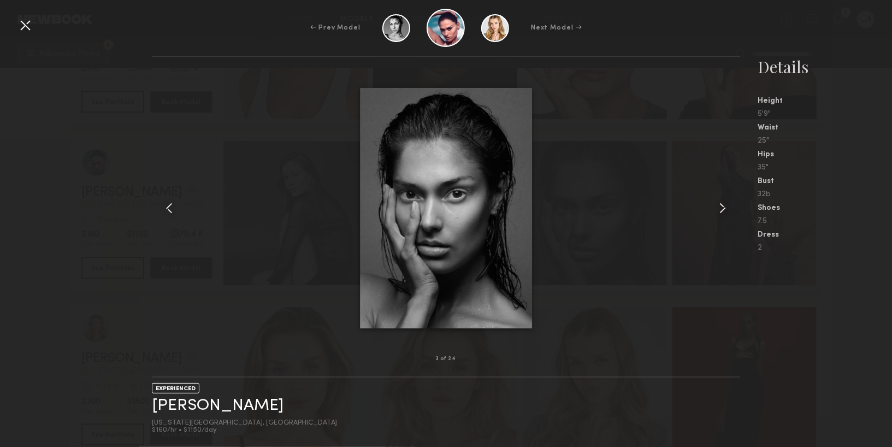
click at [725, 209] on common-icon at bounding box center [722, 207] width 17 height 17
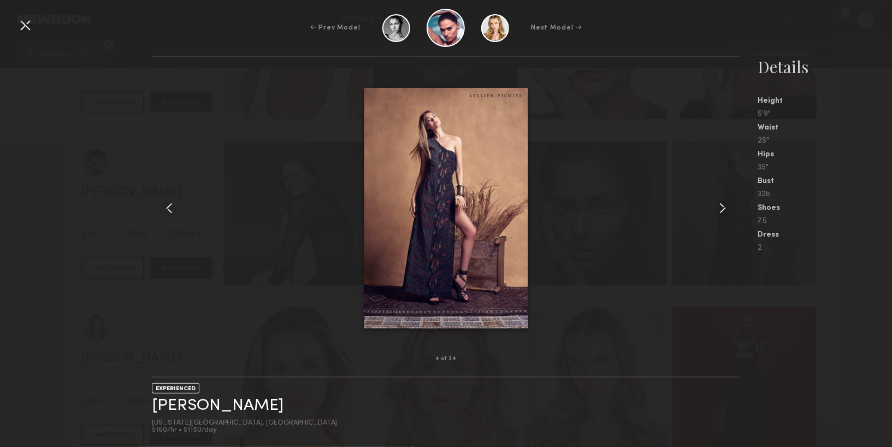
click at [725, 209] on common-icon at bounding box center [722, 207] width 17 height 17
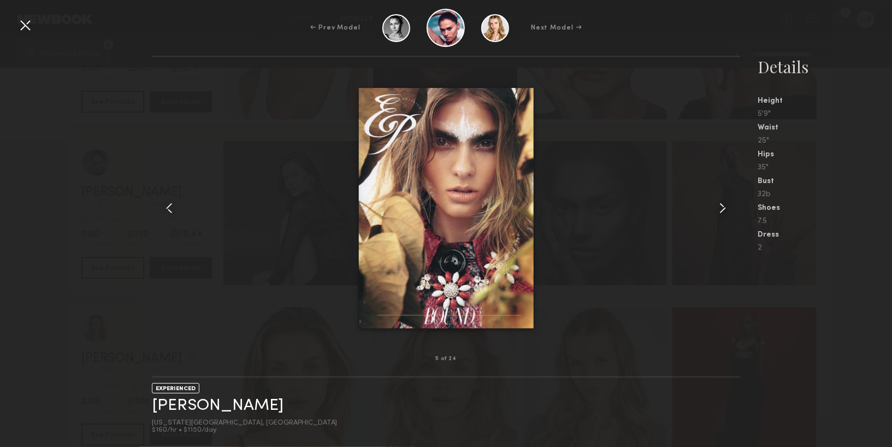
click at [725, 209] on common-icon at bounding box center [722, 207] width 17 height 17
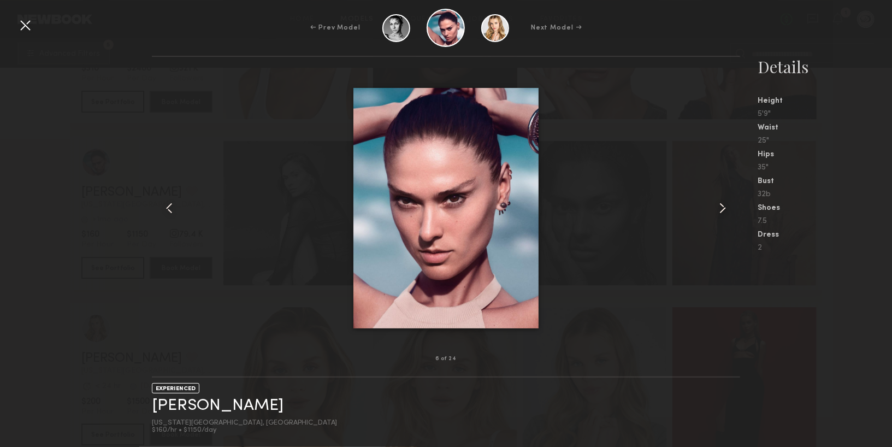
click at [725, 209] on common-icon at bounding box center [722, 207] width 17 height 17
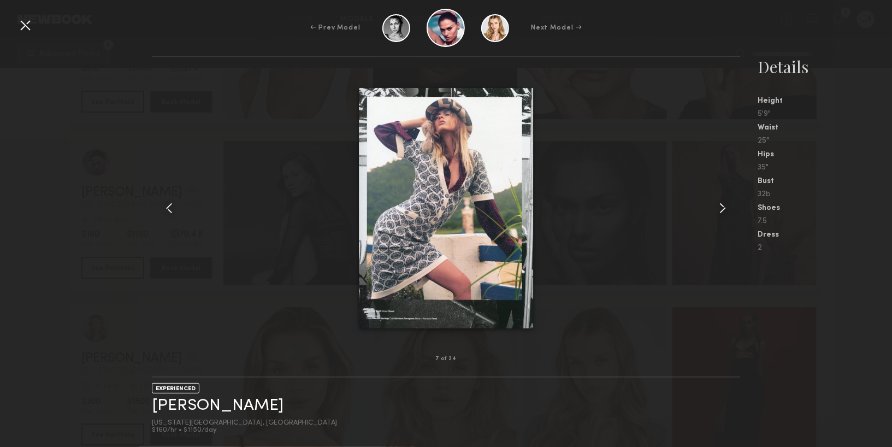
click at [725, 210] on common-icon at bounding box center [722, 207] width 17 height 17
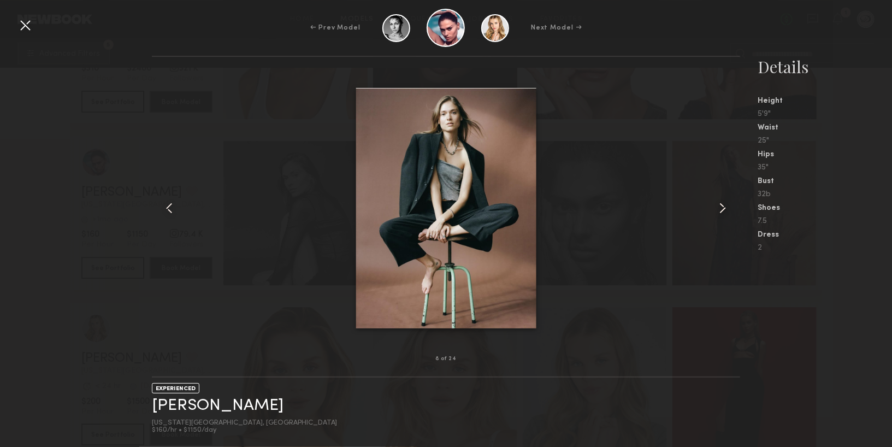
click at [725, 210] on common-icon at bounding box center [722, 207] width 17 height 17
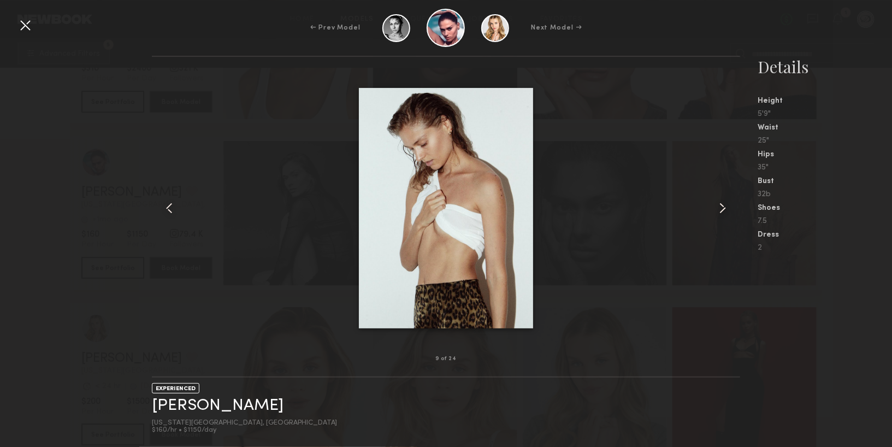
click at [725, 210] on common-icon at bounding box center [722, 207] width 17 height 17
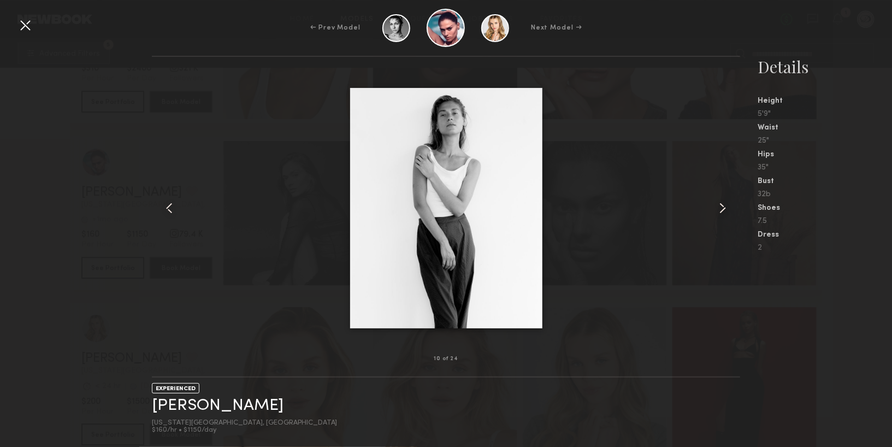
click at [725, 210] on common-icon at bounding box center [722, 207] width 17 height 17
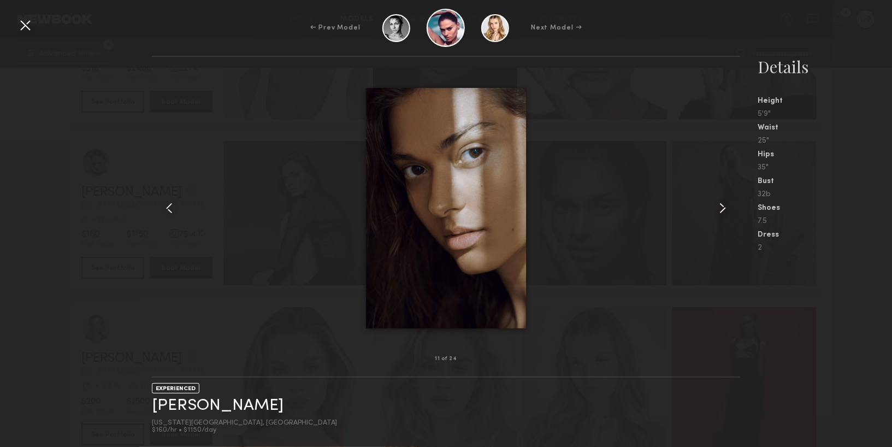
click at [725, 211] on common-icon at bounding box center [722, 207] width 17 height 17
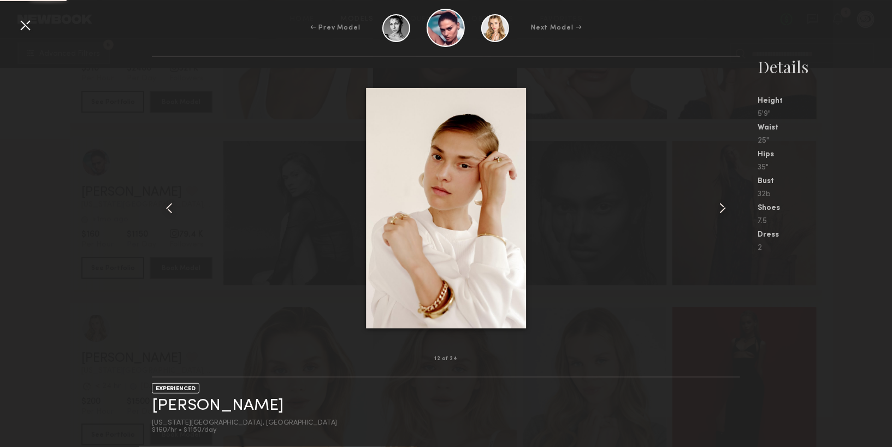
click at [724, 211] on common-icon at bounding box center [722, 207] width 17 height 17
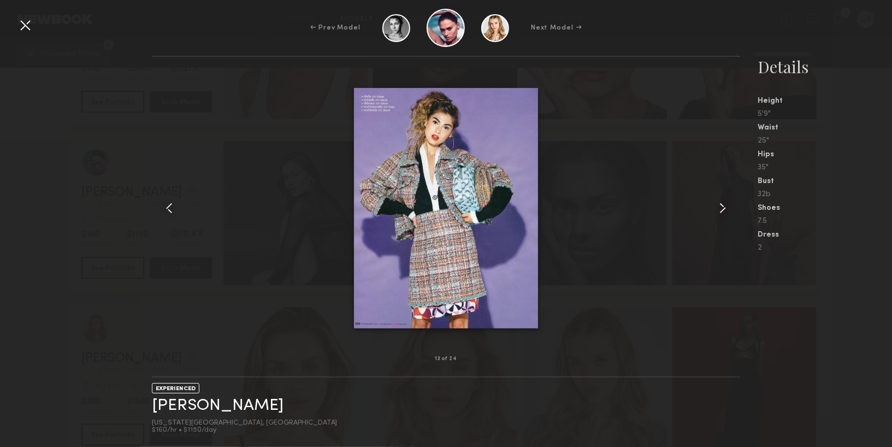
click at [33, 29] on div at bounding box center [24, 24] width 17 height 17
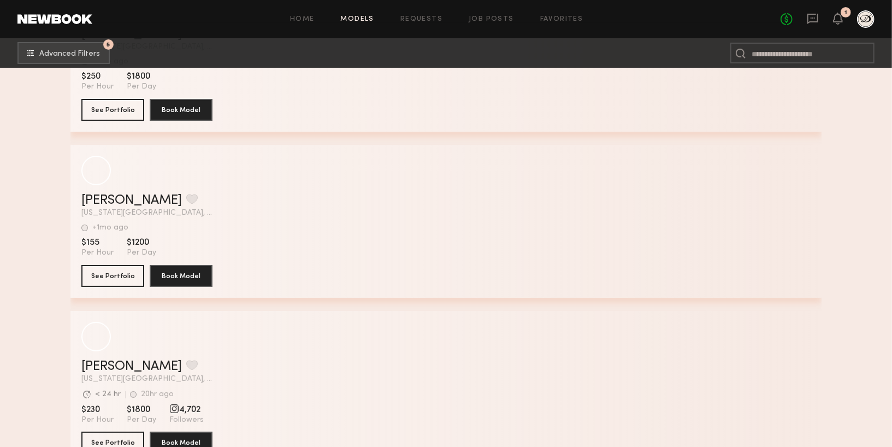
scroll to position [16049, 0]
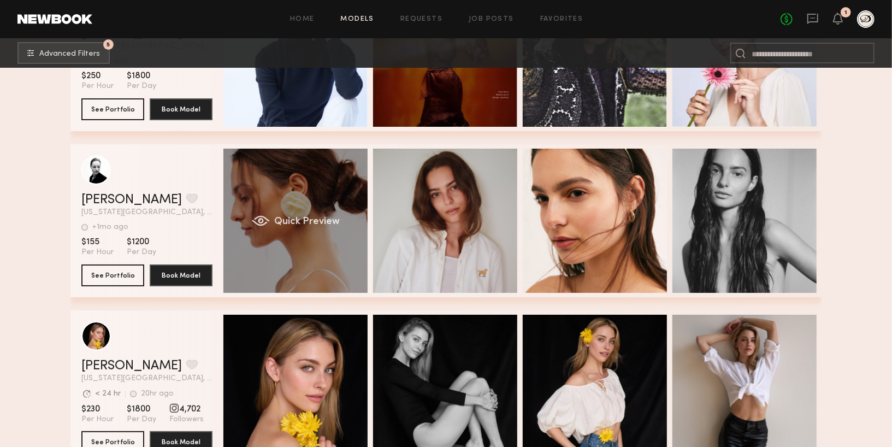
click at [272, 248] on div "Quick Preview" at bounding box center [295, 221] width 144 height 144
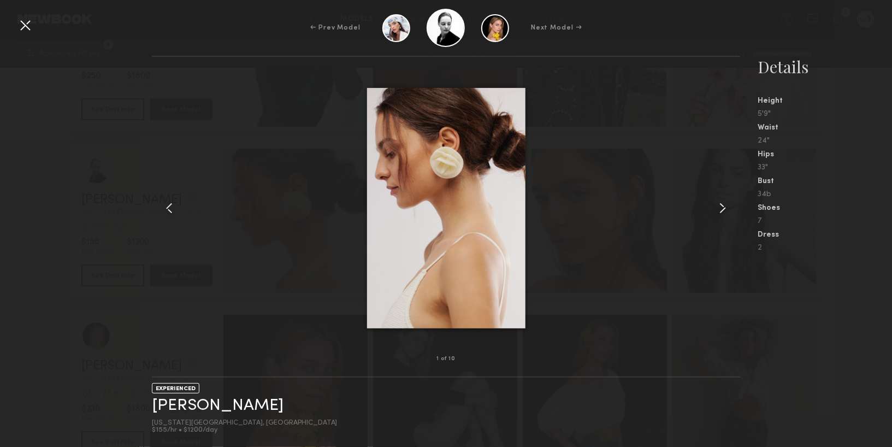
click at [719, 213] on common-icon at bounding box center [722, 207] width 17 height 17
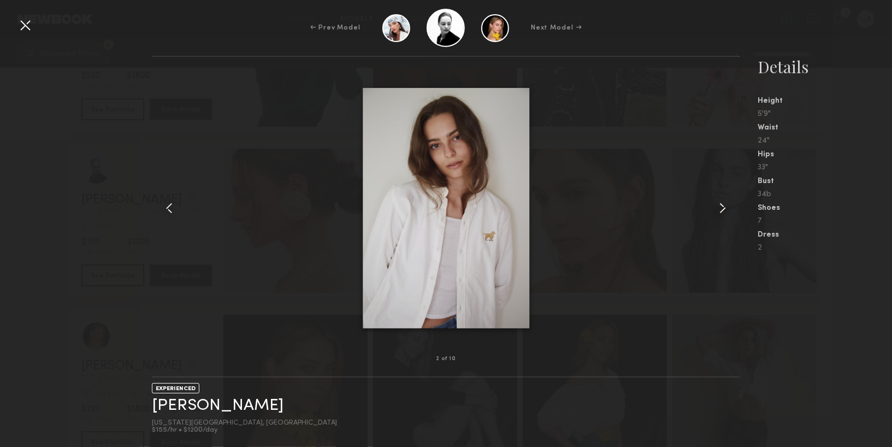
click at [719, 213] on common-icon at bounding box center [722, 207] width 17 height 17
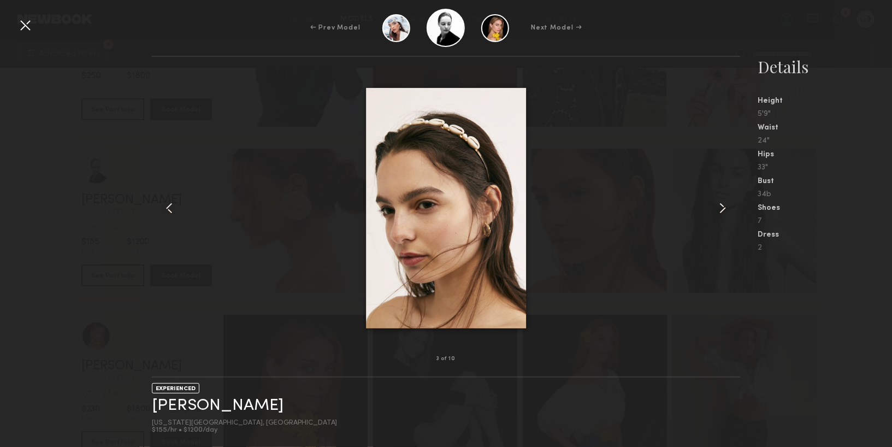
click at [719, 213] on common-icon at bounding box center [722, 207] width 17 height 17
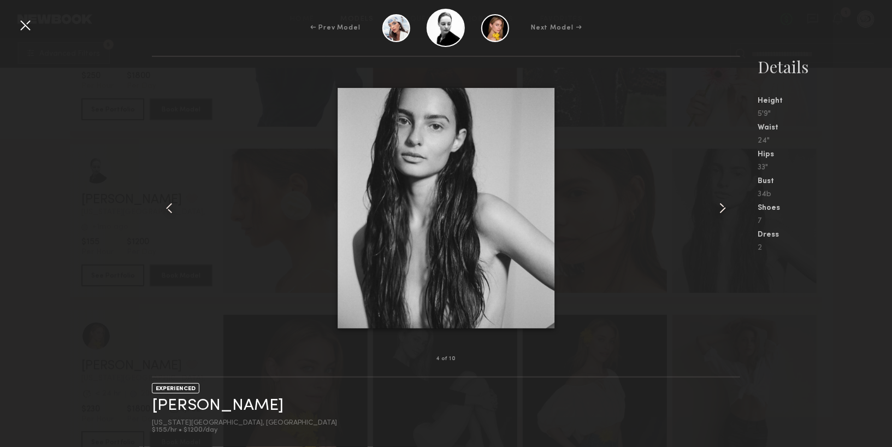
click at [719, 213] on common-icon at bounding box center [722, 207] width 17 height 17
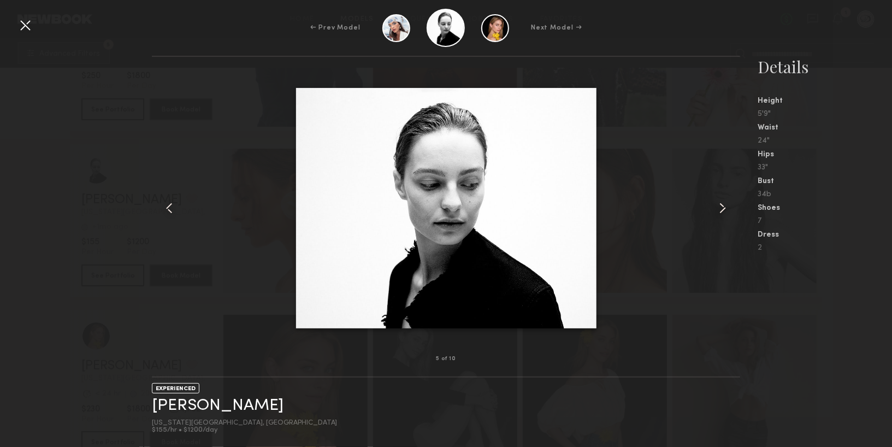
click at [719, 213] on common-icon at bounding box center [722, 207] width 17 height 17
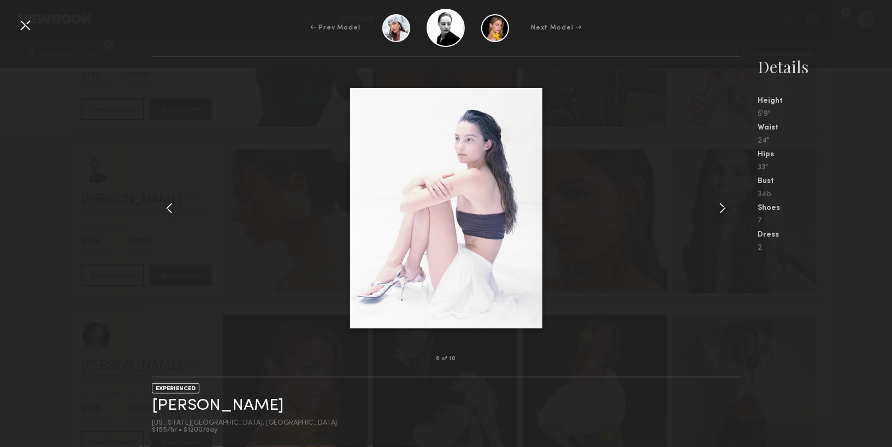
click at [719, 213] on common-icon at bounding box center [722, 207] width 17 height 17
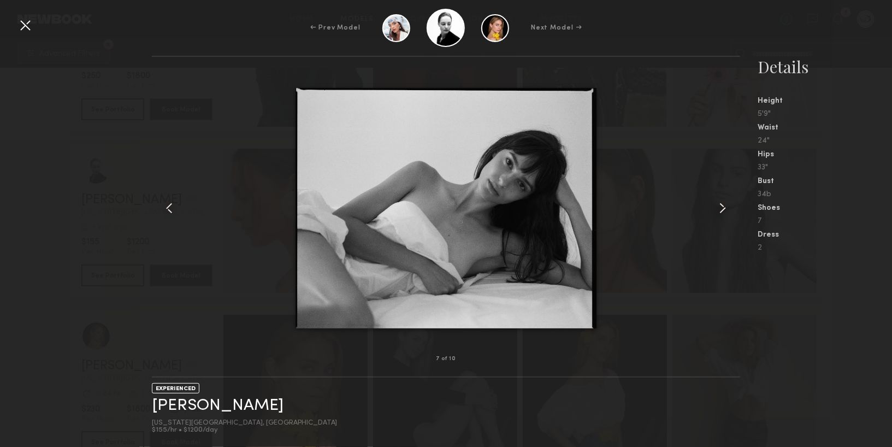
click at [719, 213] on common-icon at bounding box center [722, 207] width 17 height 17
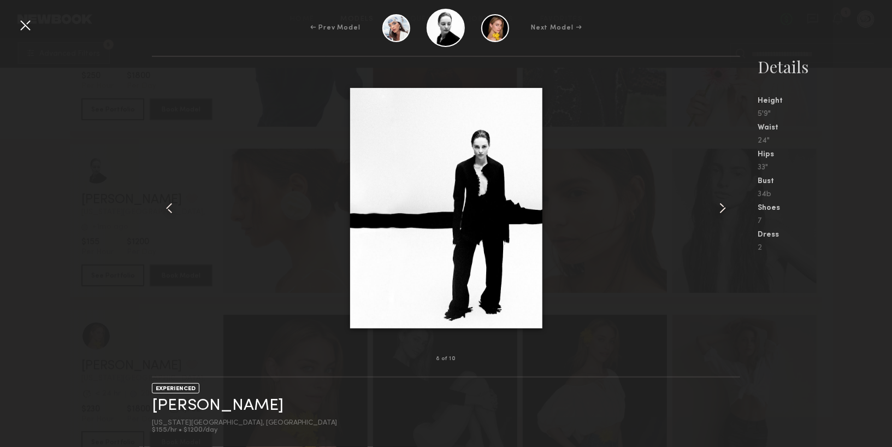
click at [719, 213] on common-icon at bounding box center [722, 207] width 17 height 17
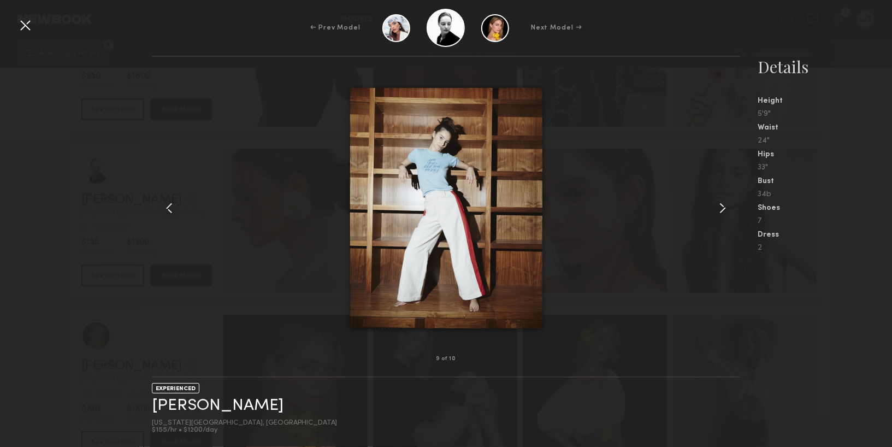
click at [719, 214] on common-icon at bounding box center [722, 207] width 17 height 17
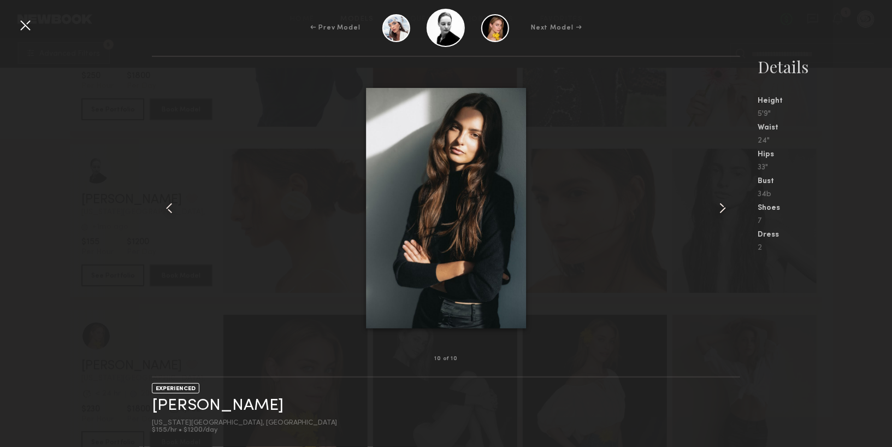
click at [719, 214] on common-icon at bounding box center [722, 207] width 17 height 17
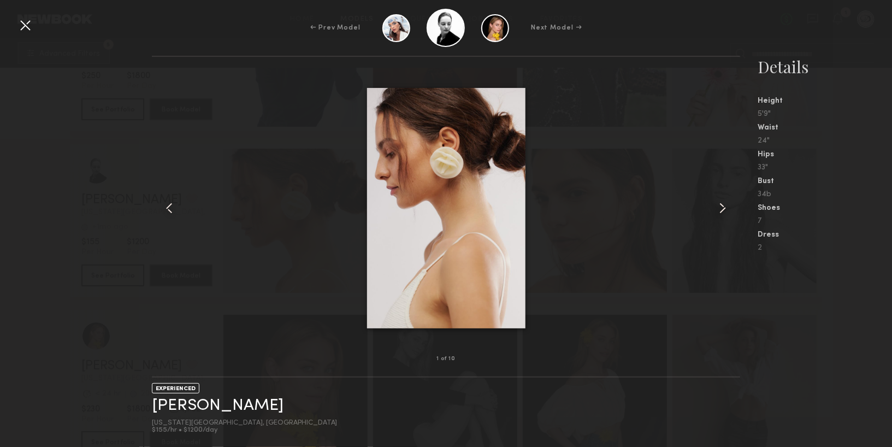
click at [719, 214] on common-icon at bounding box center [722, 207] width 17 height 17
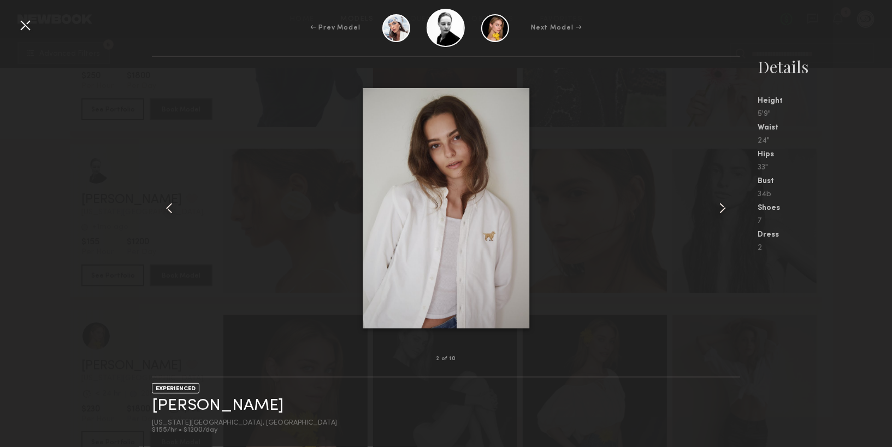
click at [26, 27] on div at bounding box center [24, 24] width 17 height 17
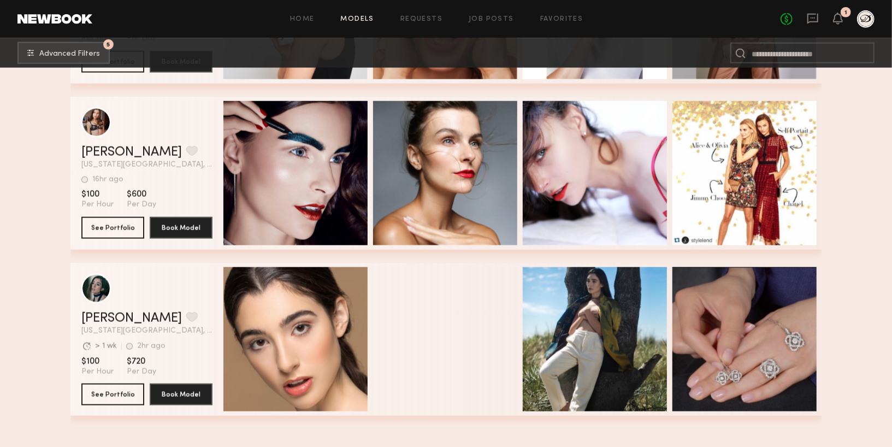
scroll to position [25050, 0]
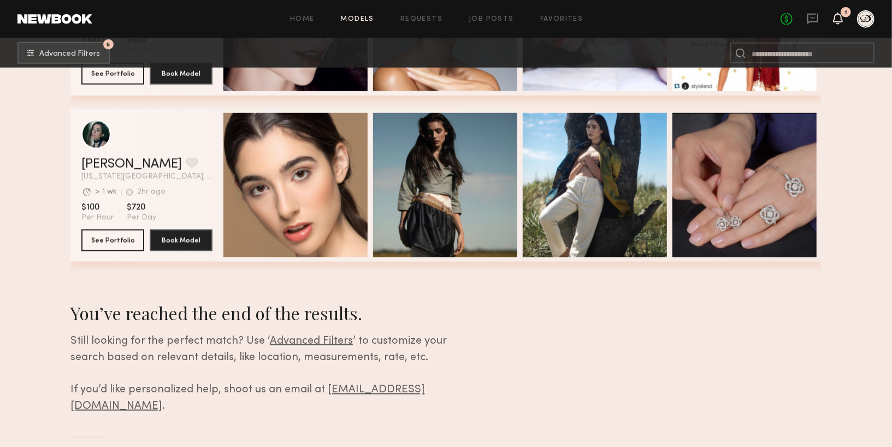
click at [839, 16] on icon at bounding box center [837, 18] width 9 height 8
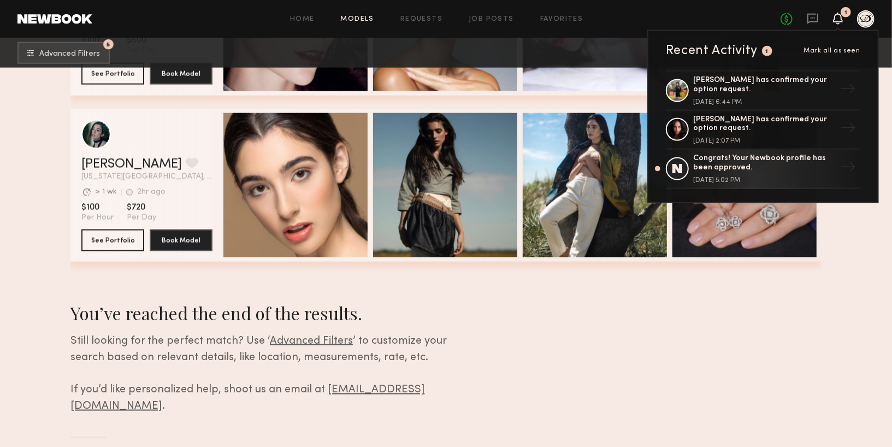
click at [839, 16] on icon at bounding box center [837, 18] width 9 height 8
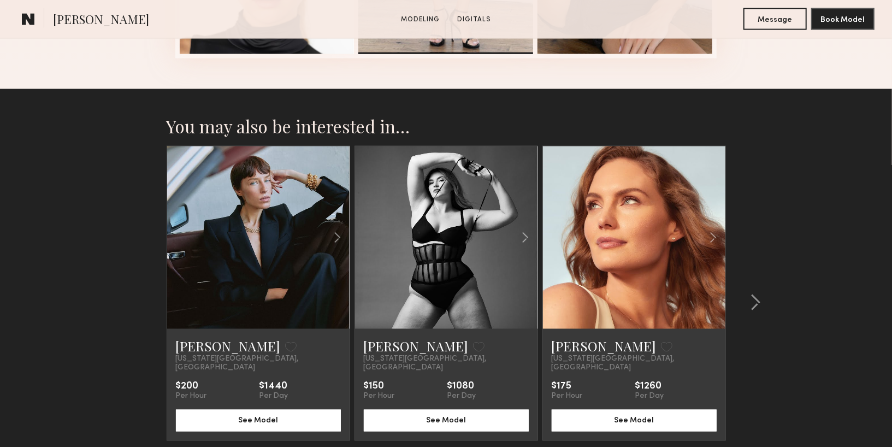
scroll to position [1085, 0]
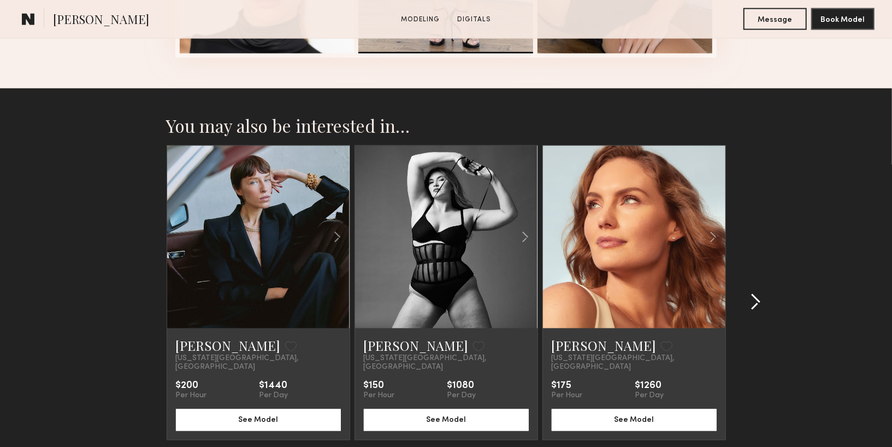
click at [755, 293] on common-icon at bounding box center [755, 301] width 11 height 17
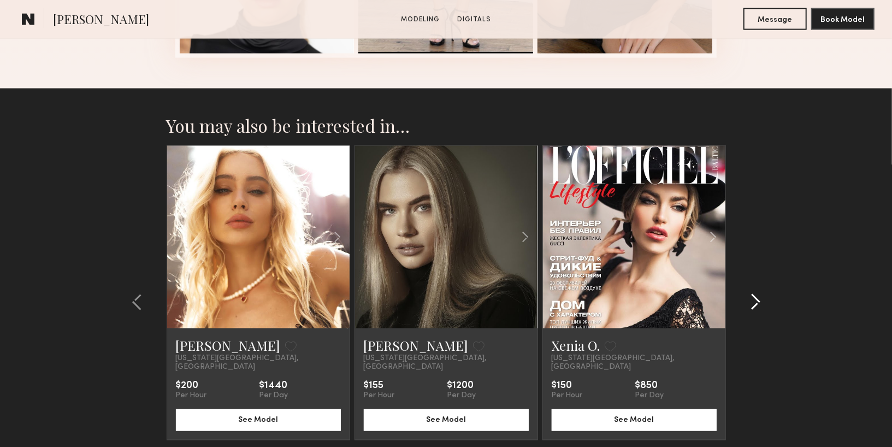
click at [755, 293] on common-icon at bounding box center [755, 301] width 11 height 17
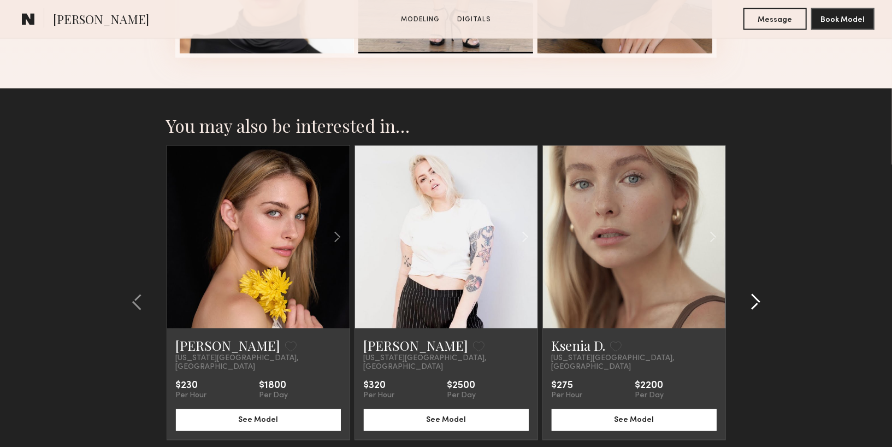
click at [756, 294] on common-icon at bounding box center [755, 301] width 11 height 17
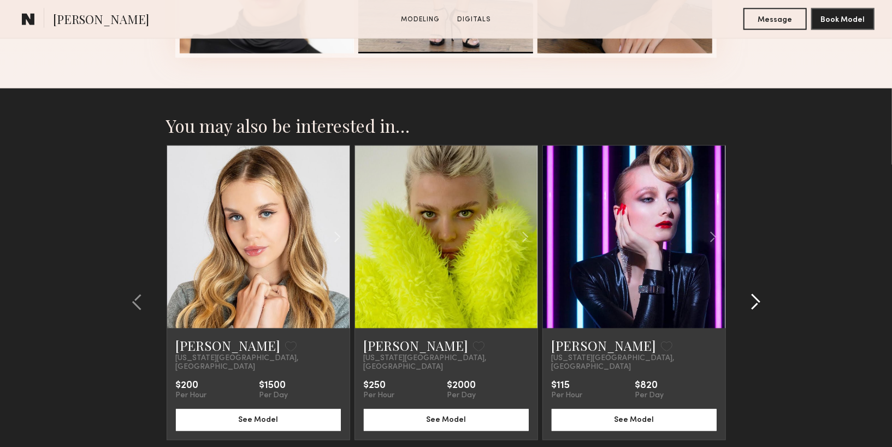
click at [756, 295] on common-icon at bounding box center [755, 301] width 11 height 17
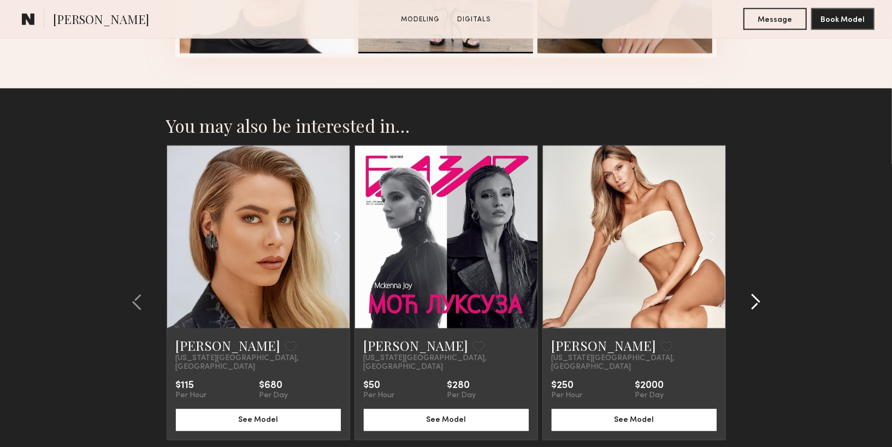
click at [757, 296] on common-icon at bounding box center [755, 301] width 11 height 17
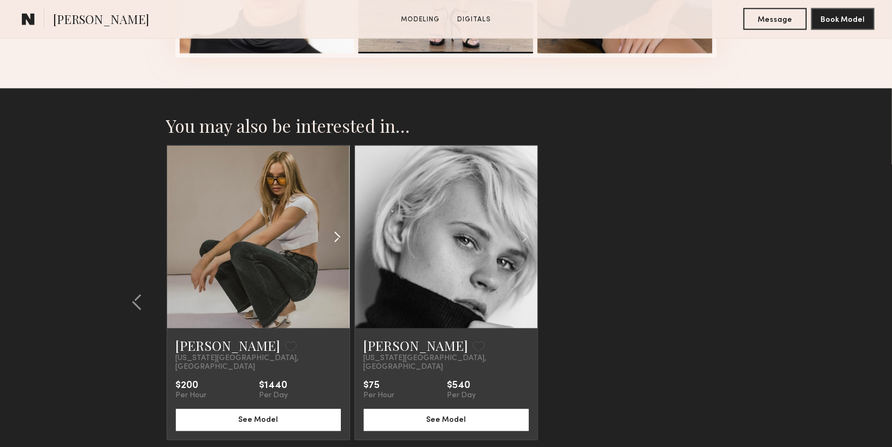
click at [334, 236] on common-icon at bounding box center [337, 237] width 16 height 21
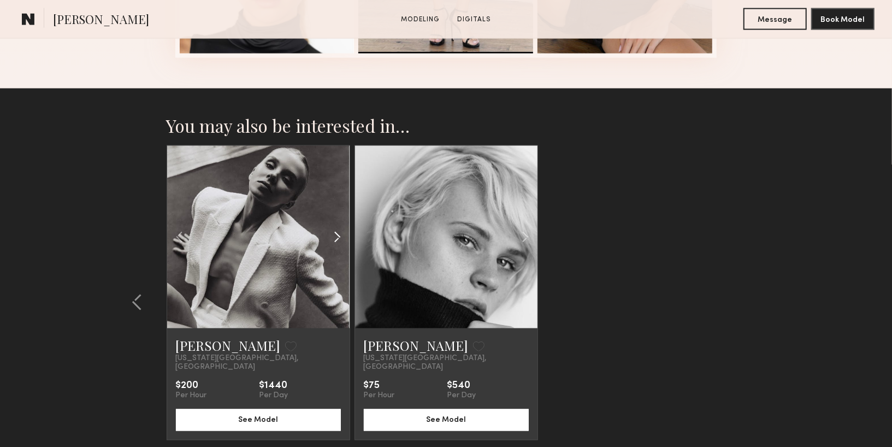
click at [334, 236] on common-icon at bounding box center [337, 237] width 16 height 21
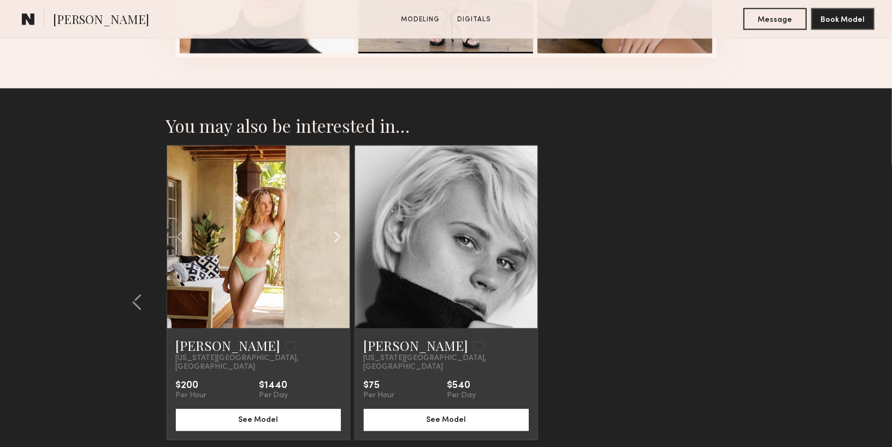
click at [334, 236] on common-icon at bounding box center [337, 237] width 16 height 21
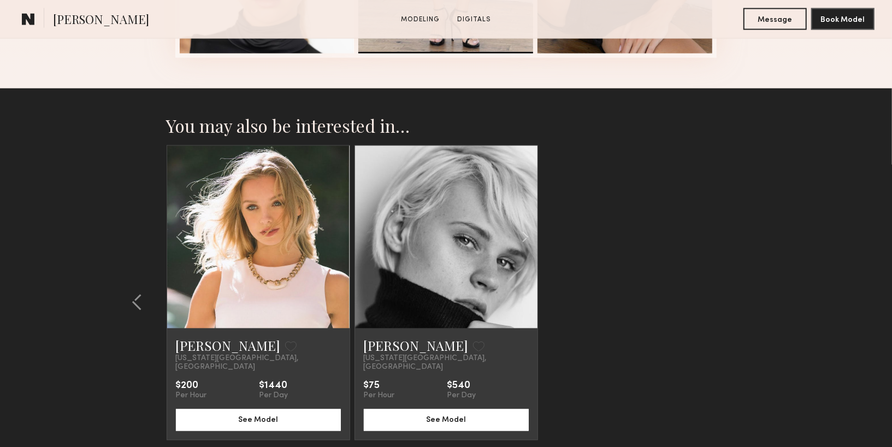
click at [334, 236] on div at bounding box center [258, 237] width 182 height 182
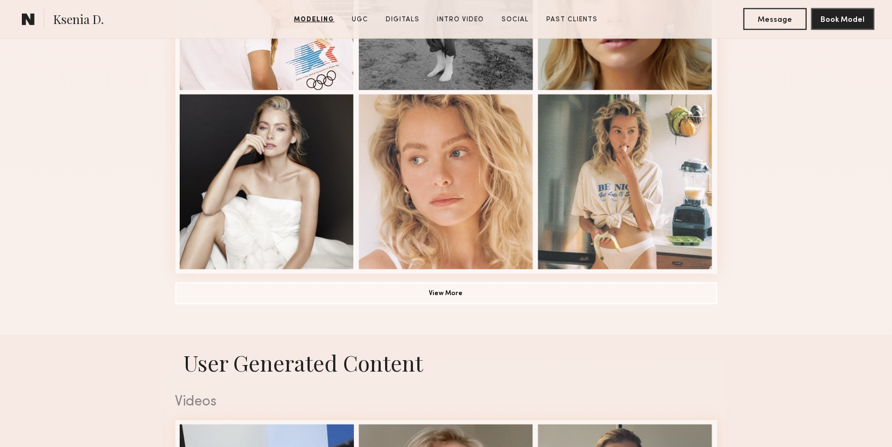
scroll to position [763, 0]
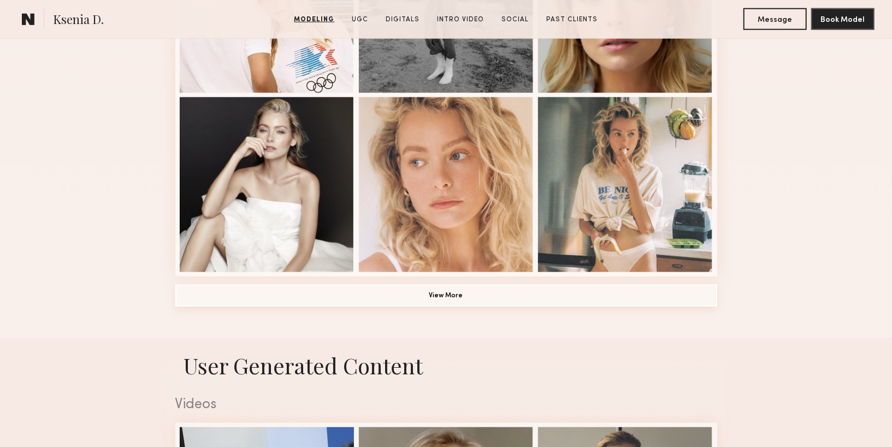
click at [592, 291] on button "View More" at bounding box center [446, 296] width 542 height 22
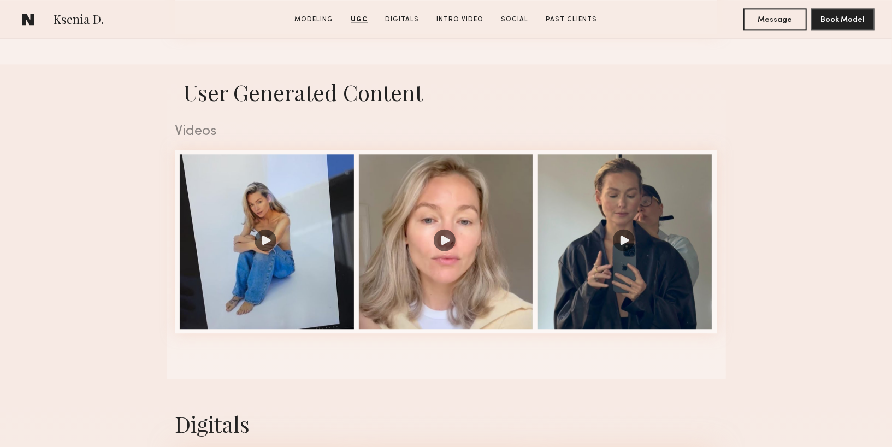
scroll to position [1723, 0]
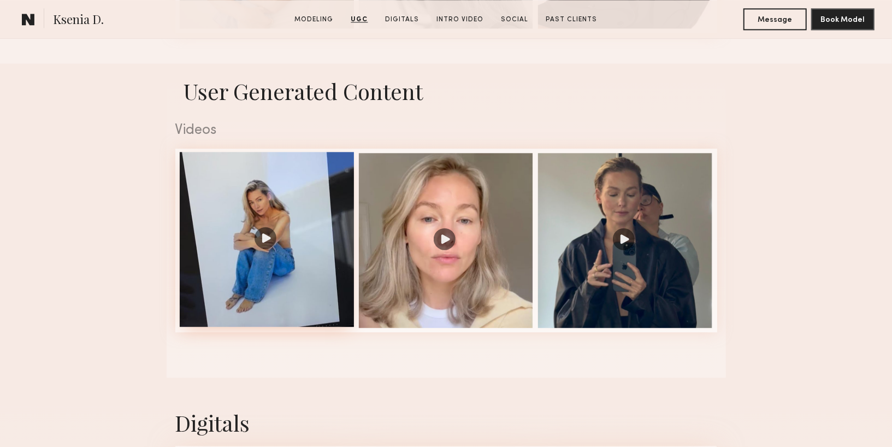
click at [298, 307] on div at bounding box center [267, 239] width 175 height 175
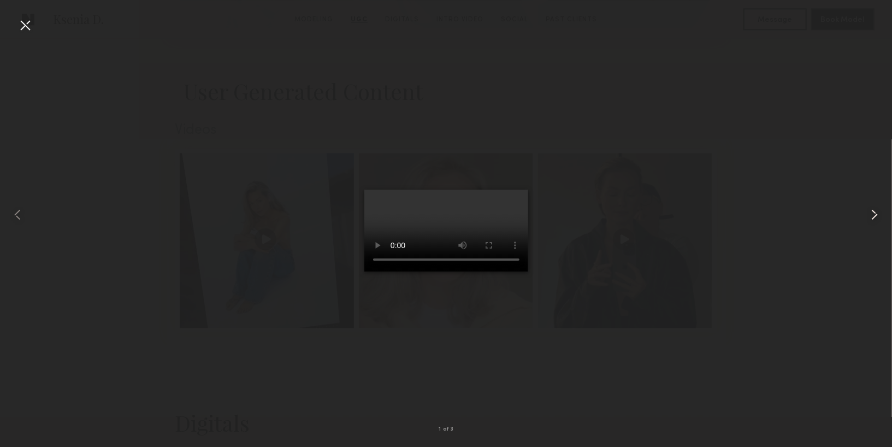
click at [871, 212] on common-icon at bounding box center [874, 214] width 17 height 17
click at [778, 193] on div at bounding box center [446, 214] width 892 height 394
click at [21, 26] on div at bounding box center [24, 24] width 17 height 17
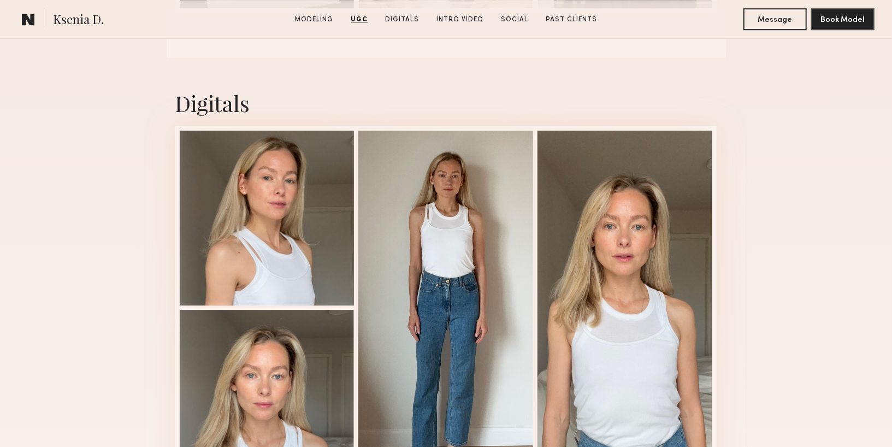
scroll to position [2043, 0]
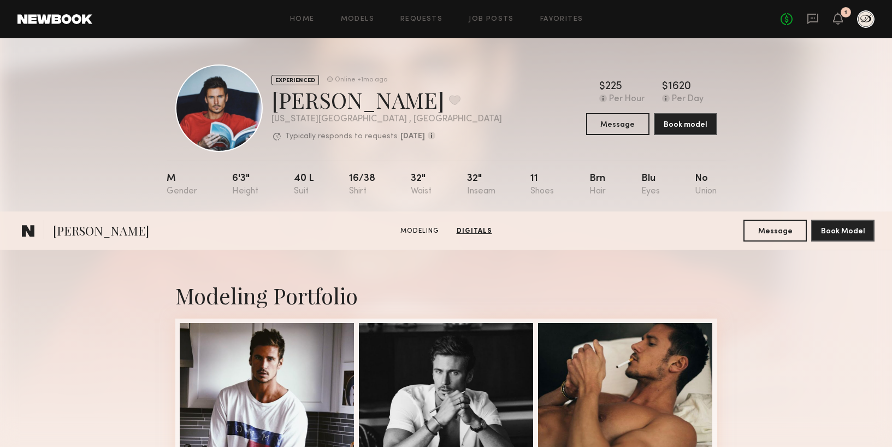
scroll to position [1432, 0]
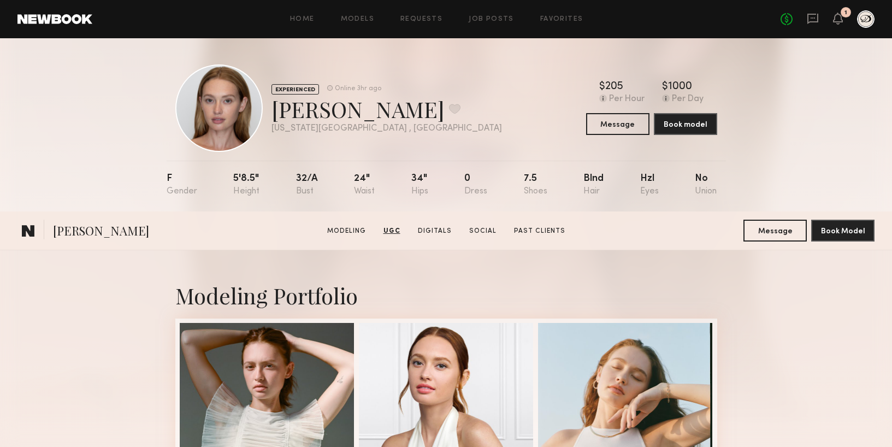
scroll to position [2430, 0]
